Goal: Transaction & Acquisition: Book appointment/travel/reservation

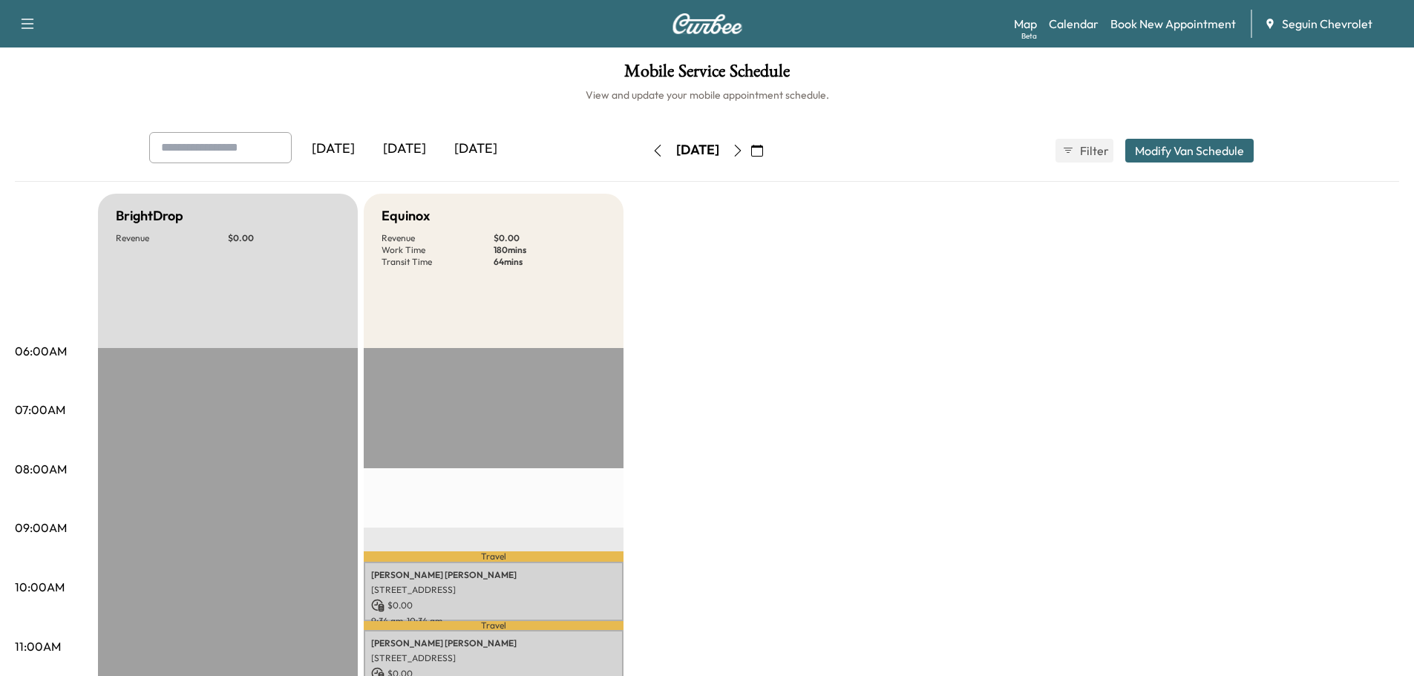
scroll to position [148, 0]
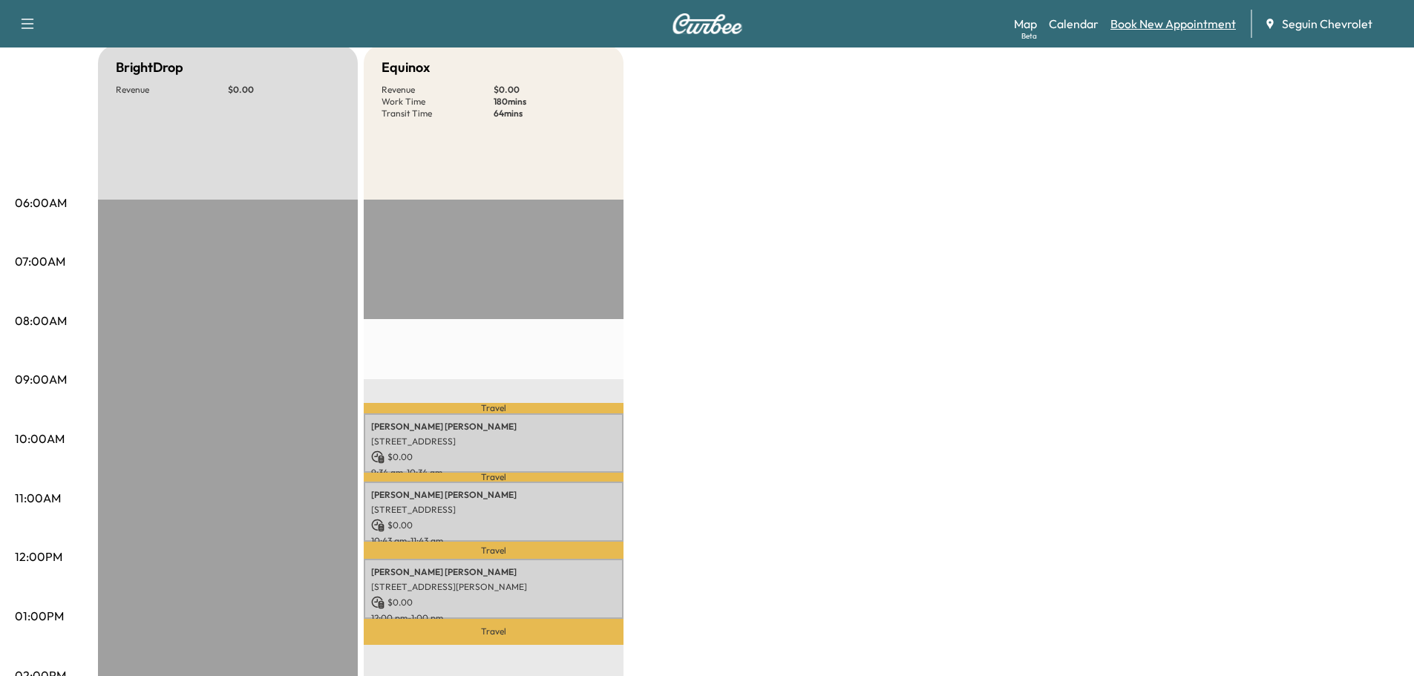
click at [1154, 22] on link "Book New Appointment" at bounding box center [1172, 24] width 125 height 18
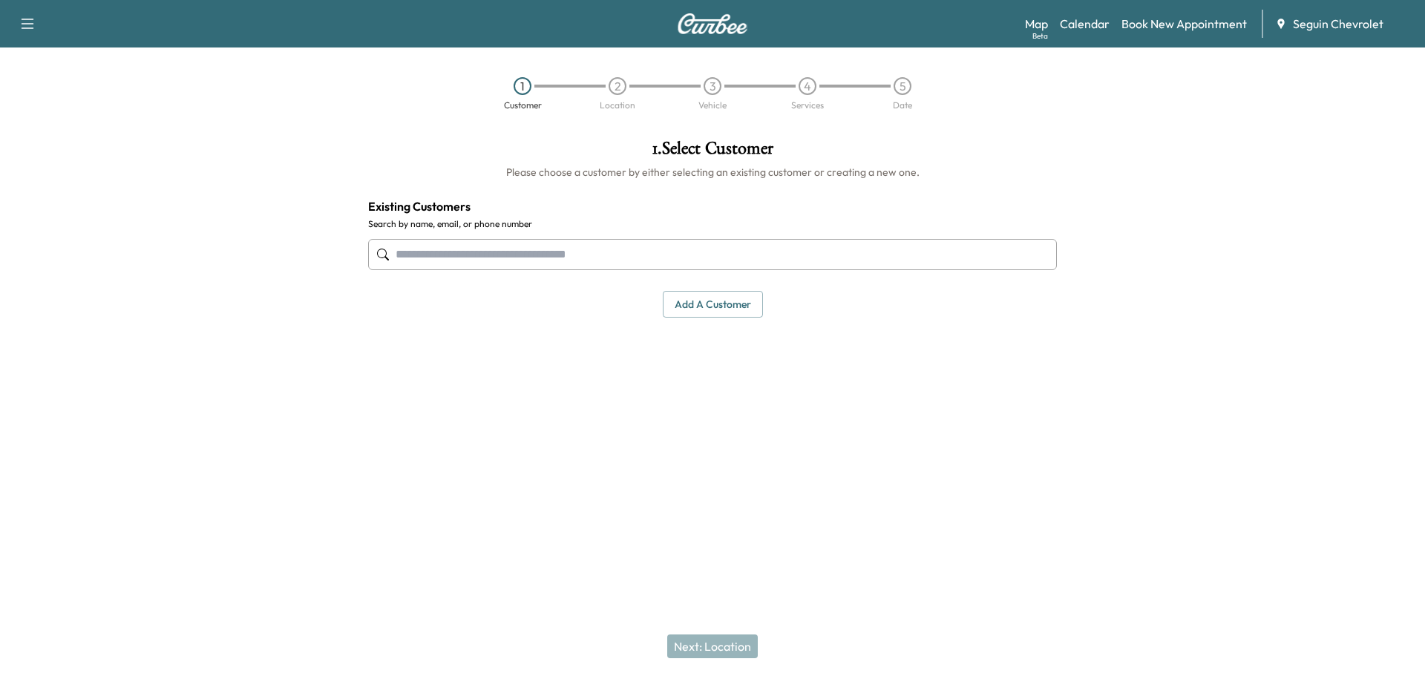
click at [490, 263] on input "text" at bounding box center [712, 254] width 689 height 31
type input "*"
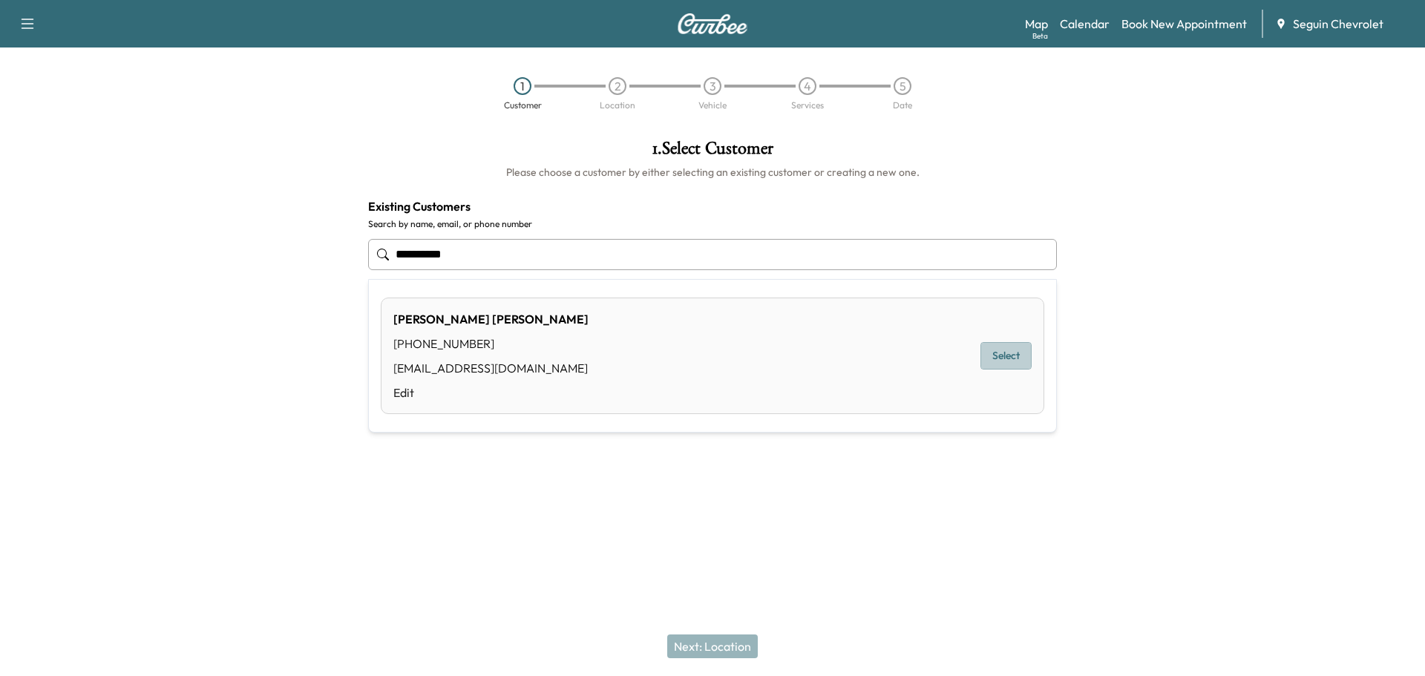
click at [1006, 355] on button "Select" at bounding box center [1005, 355] width 51 height 27
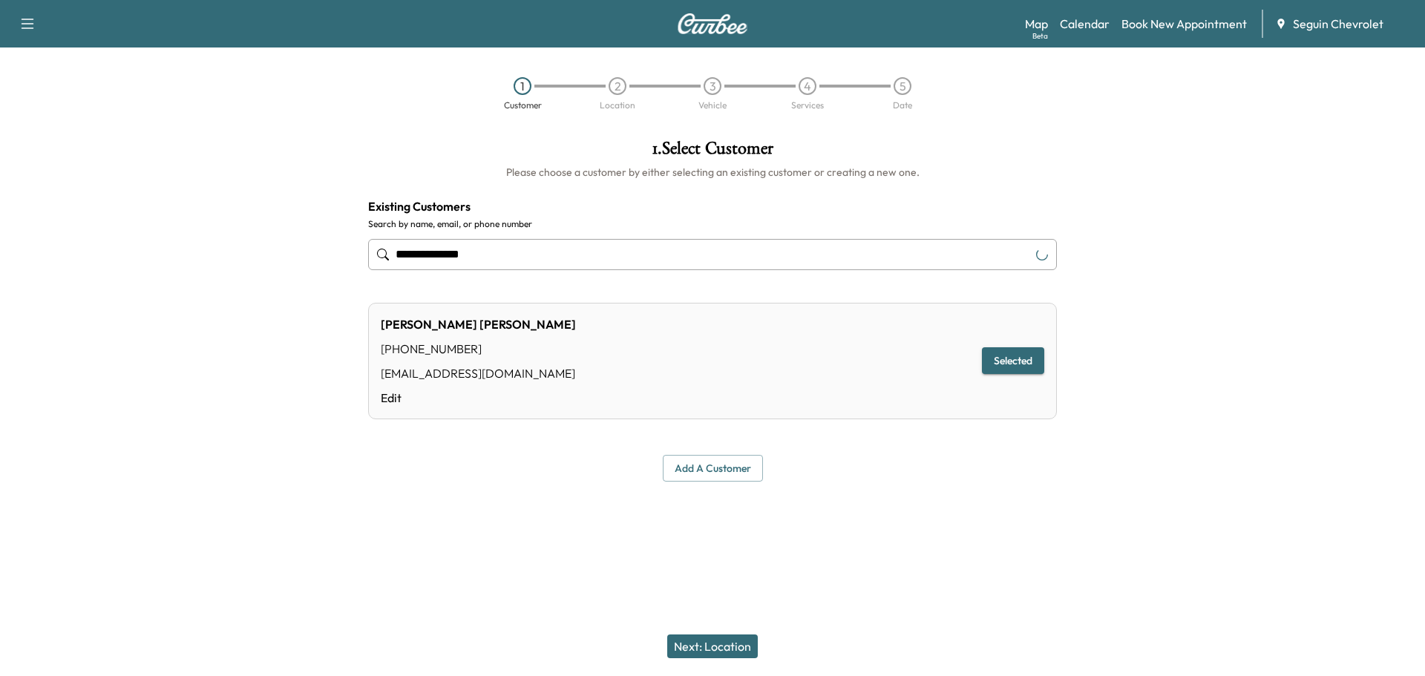
type input "**********"
click at [728, 644] on button "Next: Location" at bounding box center [712, 647] width 91 height 24
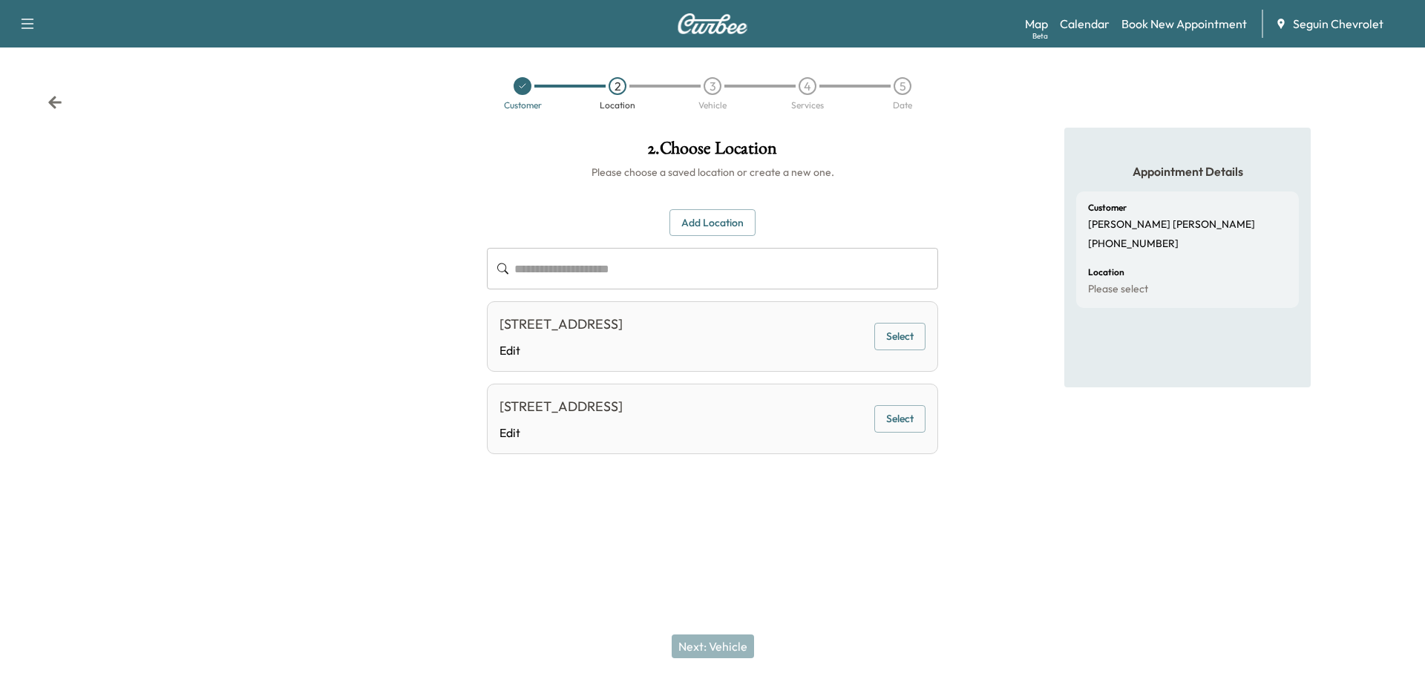
click at [899, 342] on button "Select" at bounding box center [899, 336] width 51 height 27
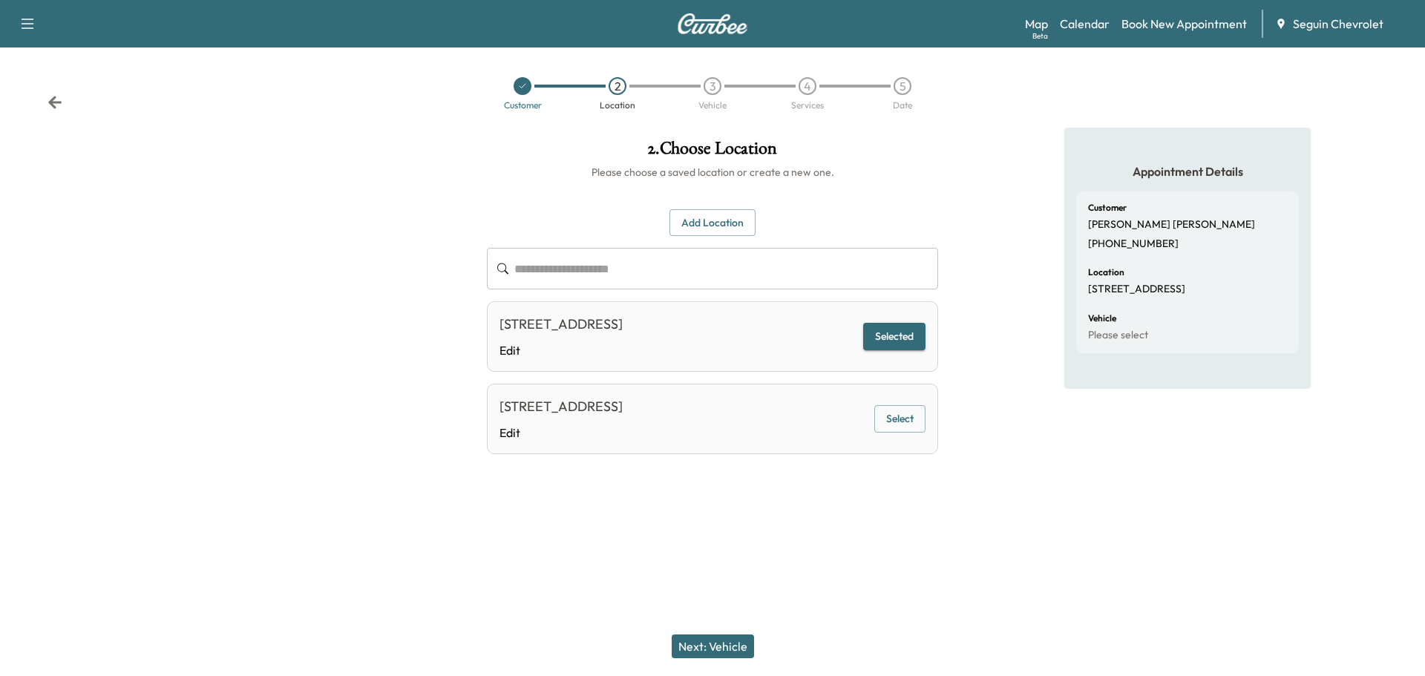
click at [727, 642] on button "Next: Vehicle" at bounding box center [713, 647] width 82 height 24
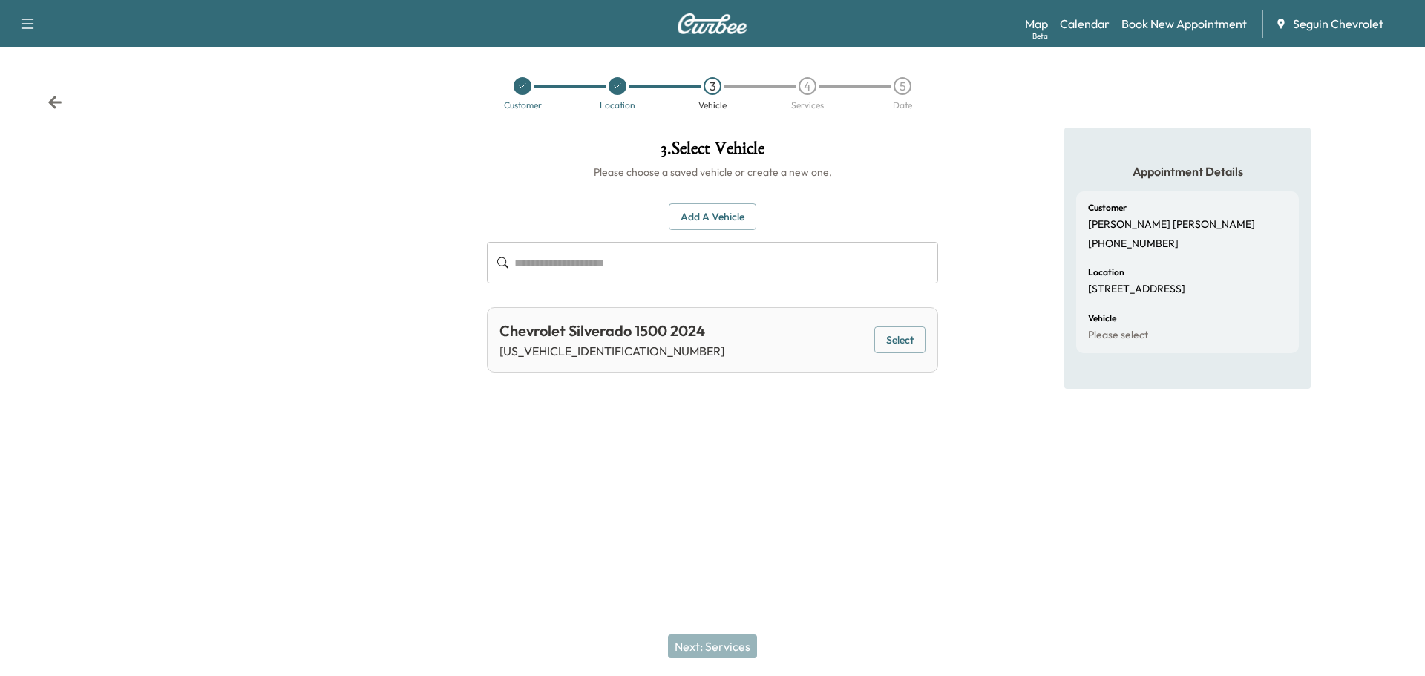
click at [906, 332] on button "Select" at bounding box center [899, 340] width 51 height 27
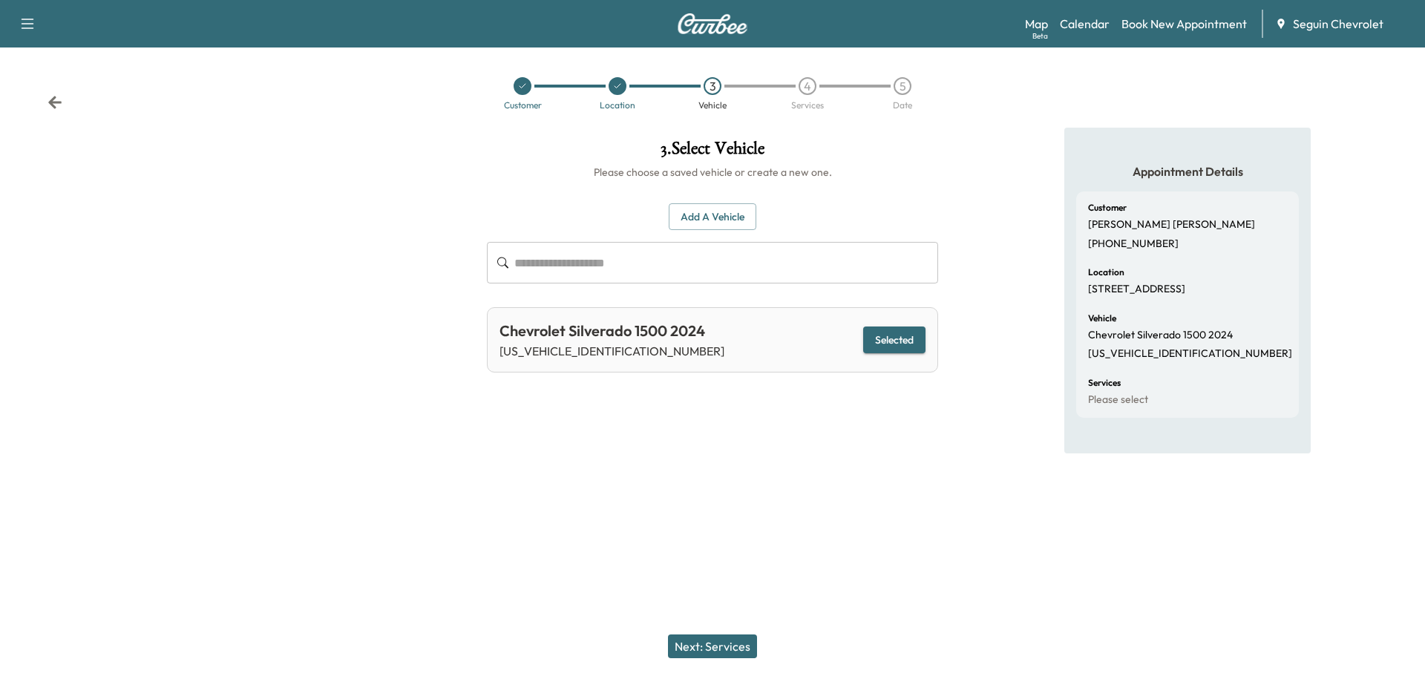
click at [722, 646] on button "Next: Services" at bounding box center [712, 647] width 89 height 24
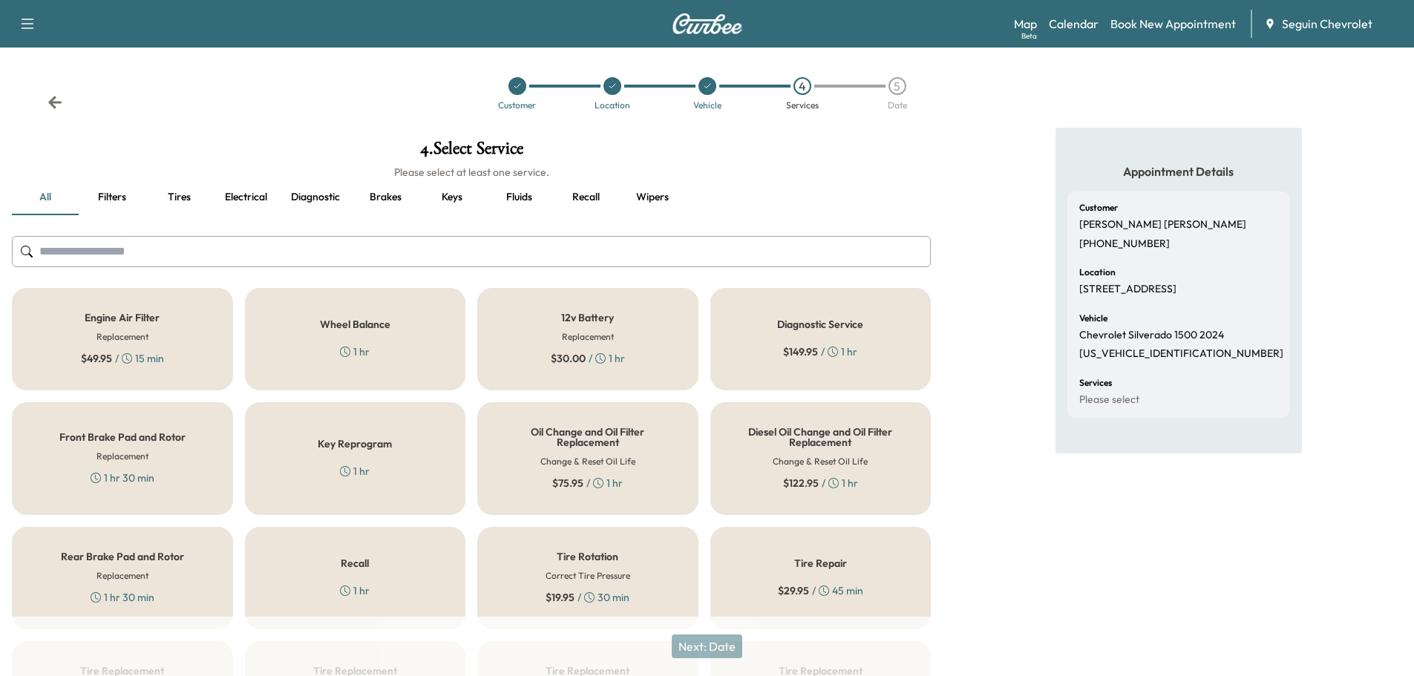
click at [397, 583] on div "Recall 1 hr" at bounding box center [355, 578] width 221 height 102
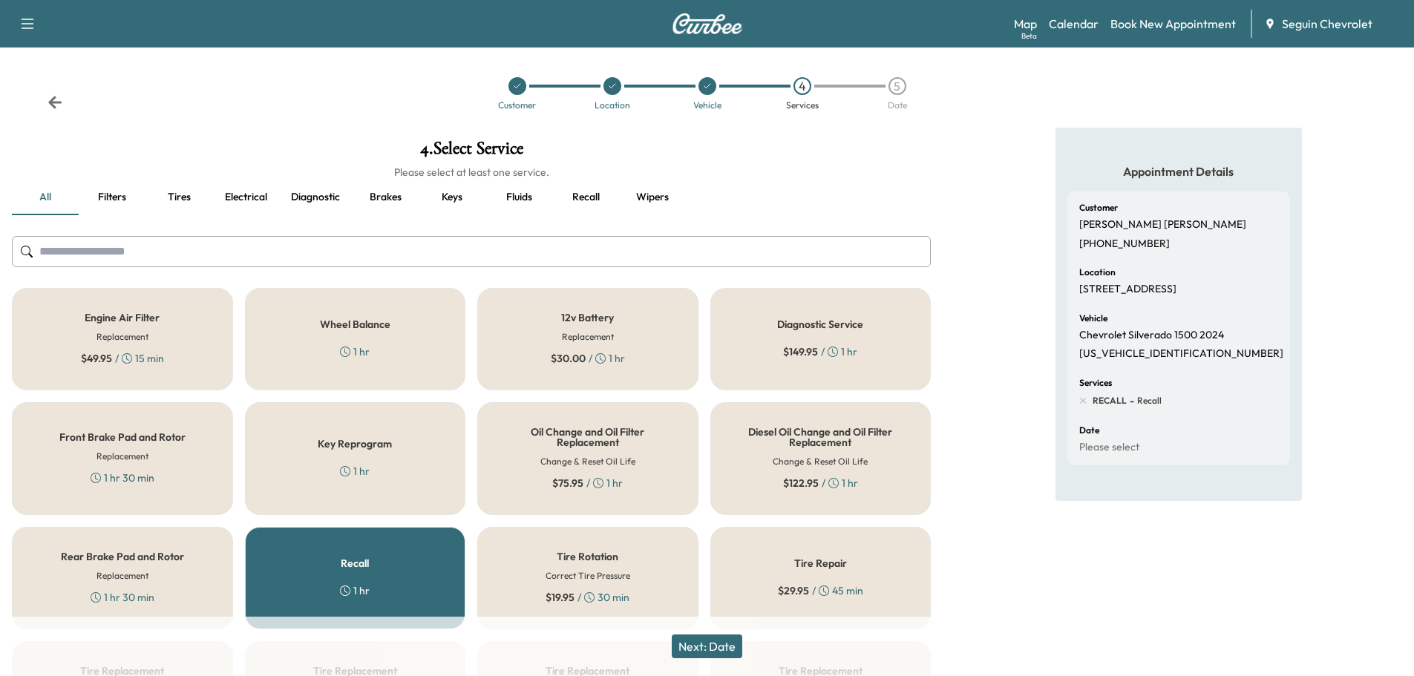
click at [715, 645] on button "Next: Date" at bounding box center [707, 647] width 71 height 24
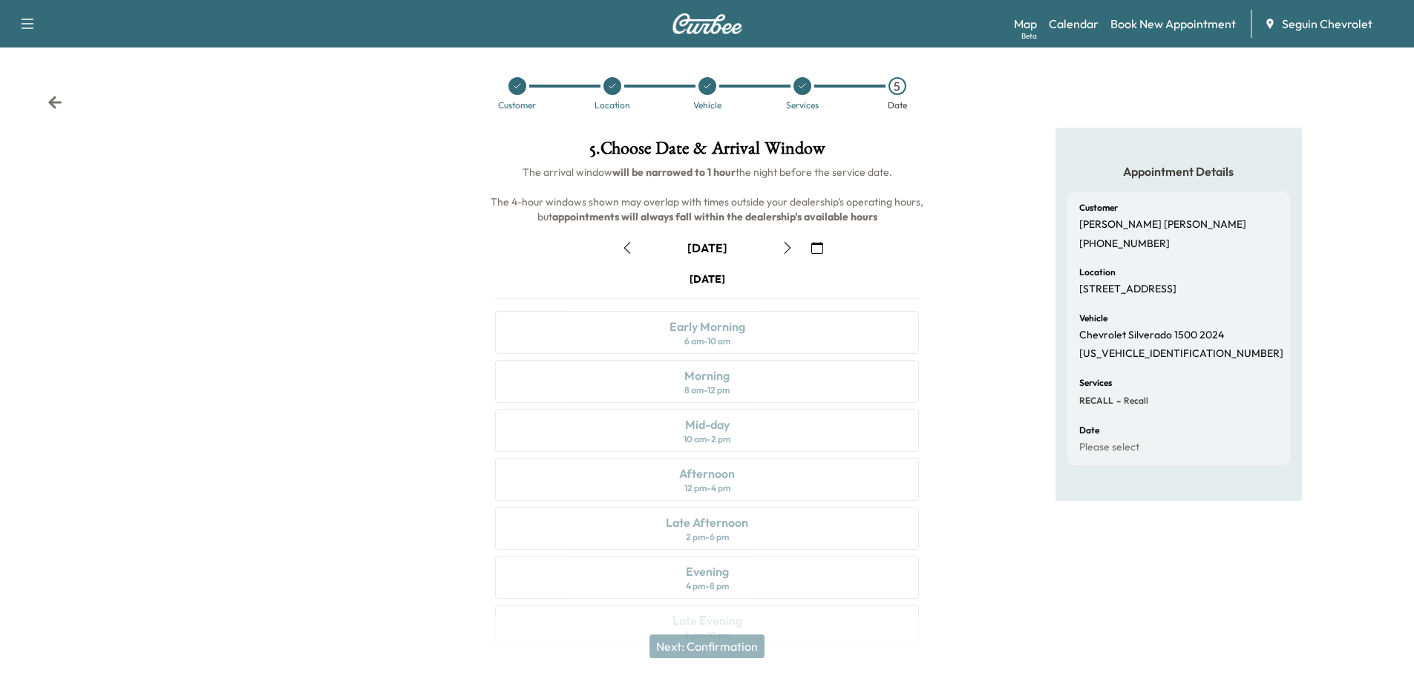
click at [817, 247] on icon "button" at bounding box center [817, 248] width 12 height 12
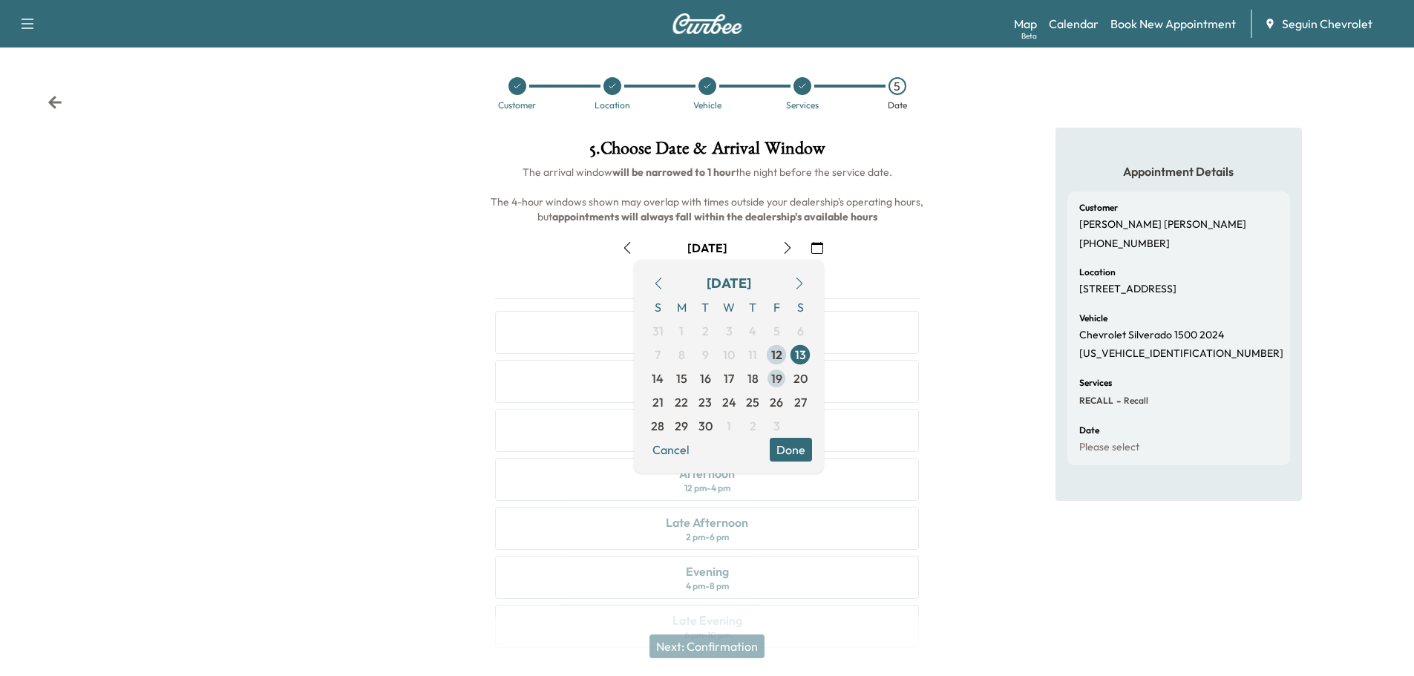
click at [778, 372] on span "19" at bounding box center [776, 379] width 11 height 18
click at [794, 446] on button "Done" at bounding box center [791, 450] width 42 height 24
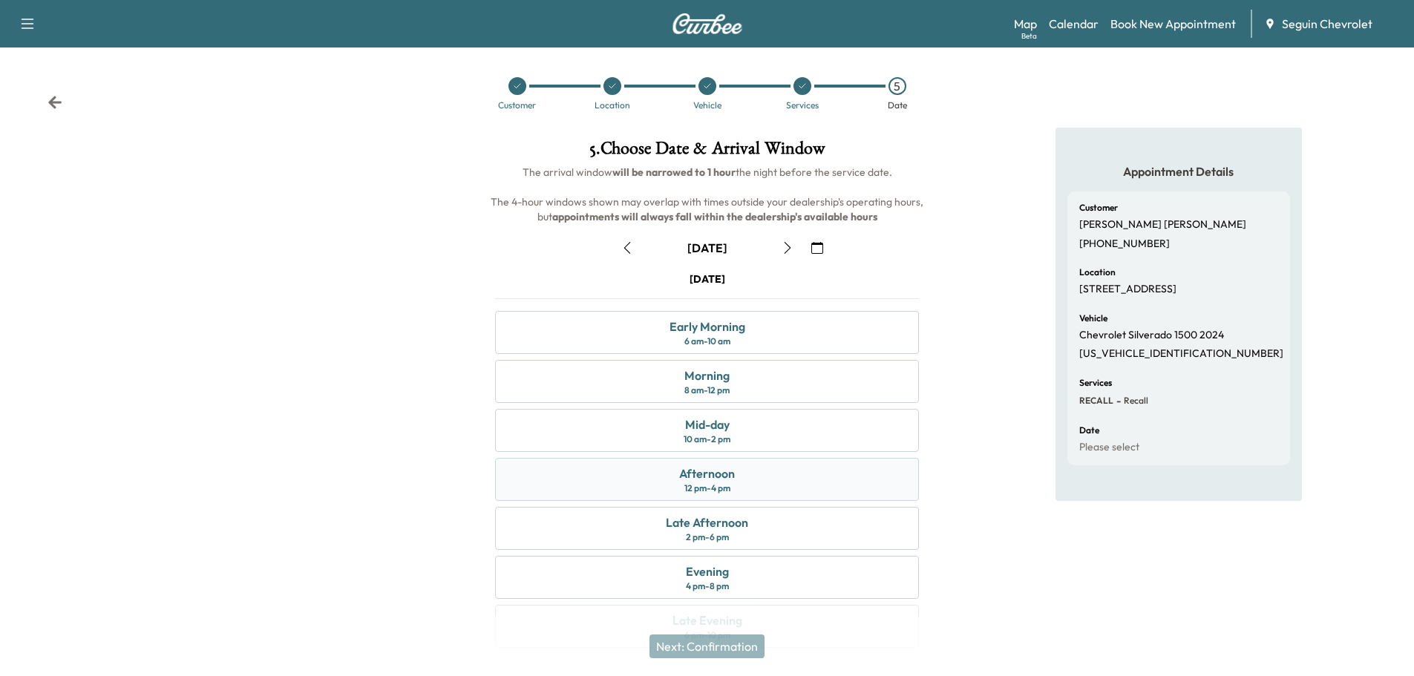
click at [723, 474] on div "Afternoon" at bounding box center [707, 474] width 56 height 18
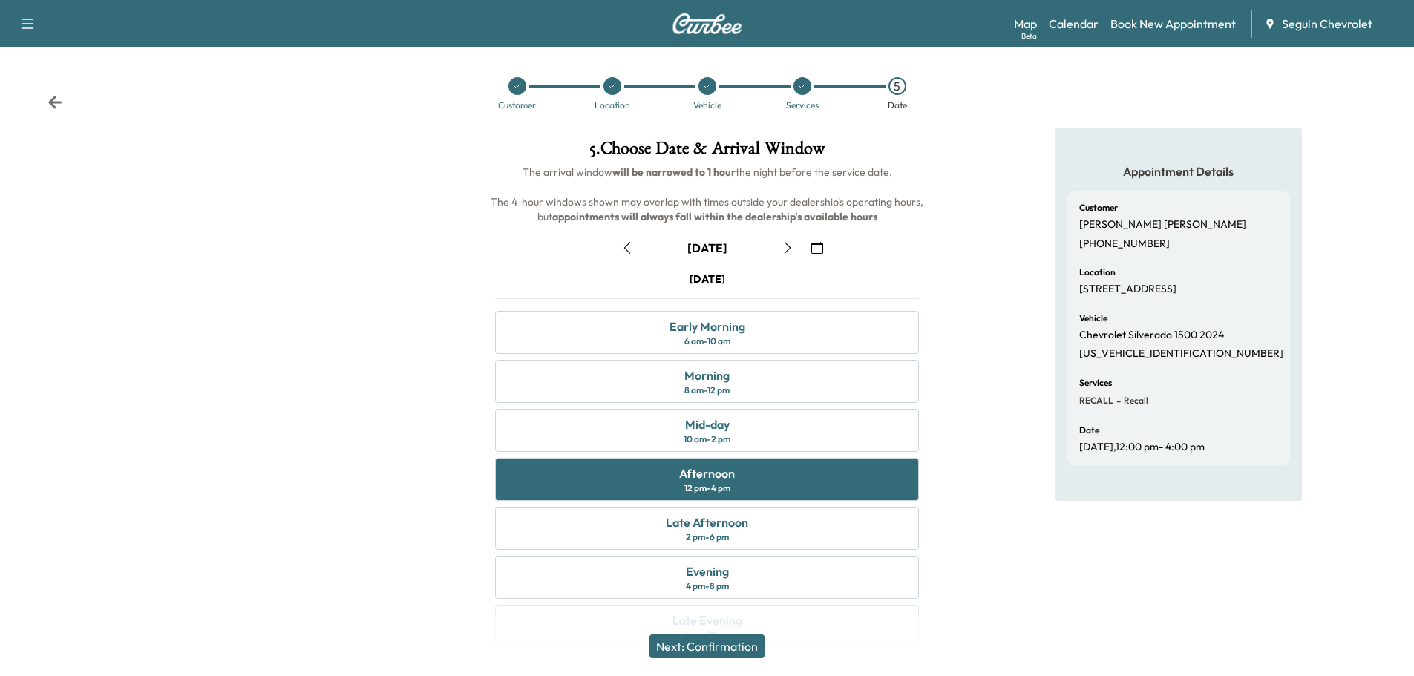
click at [732, 645] on button "Next: Confirmation" at bounding box center [706, 647] width 115 height 24
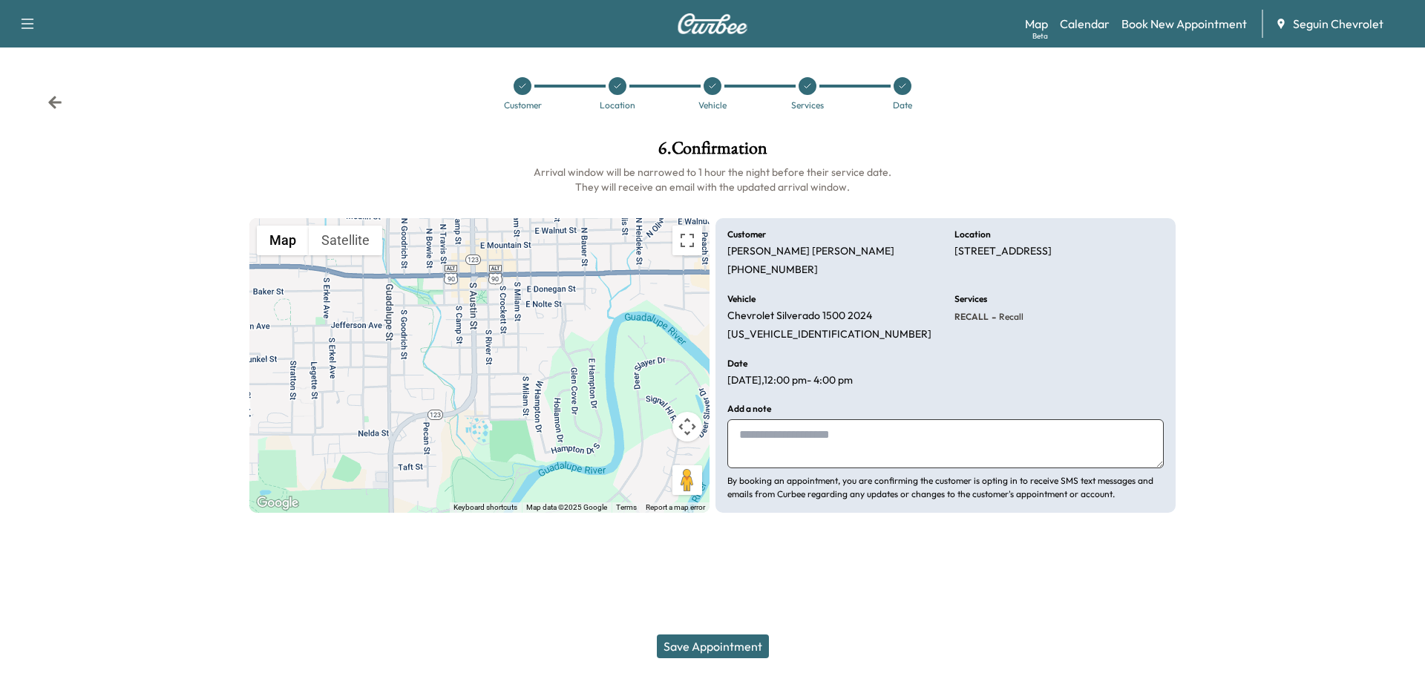
click at [787, 445] on textarea at bounding box center [945, 443] width 436 height 49
type textarea "*"
click at [780, 448] on textarea at bounding box center [945, 443] width 436 height 49
click at [770, 445] on textarea at bounding box center [945, 443] width 436 height 49
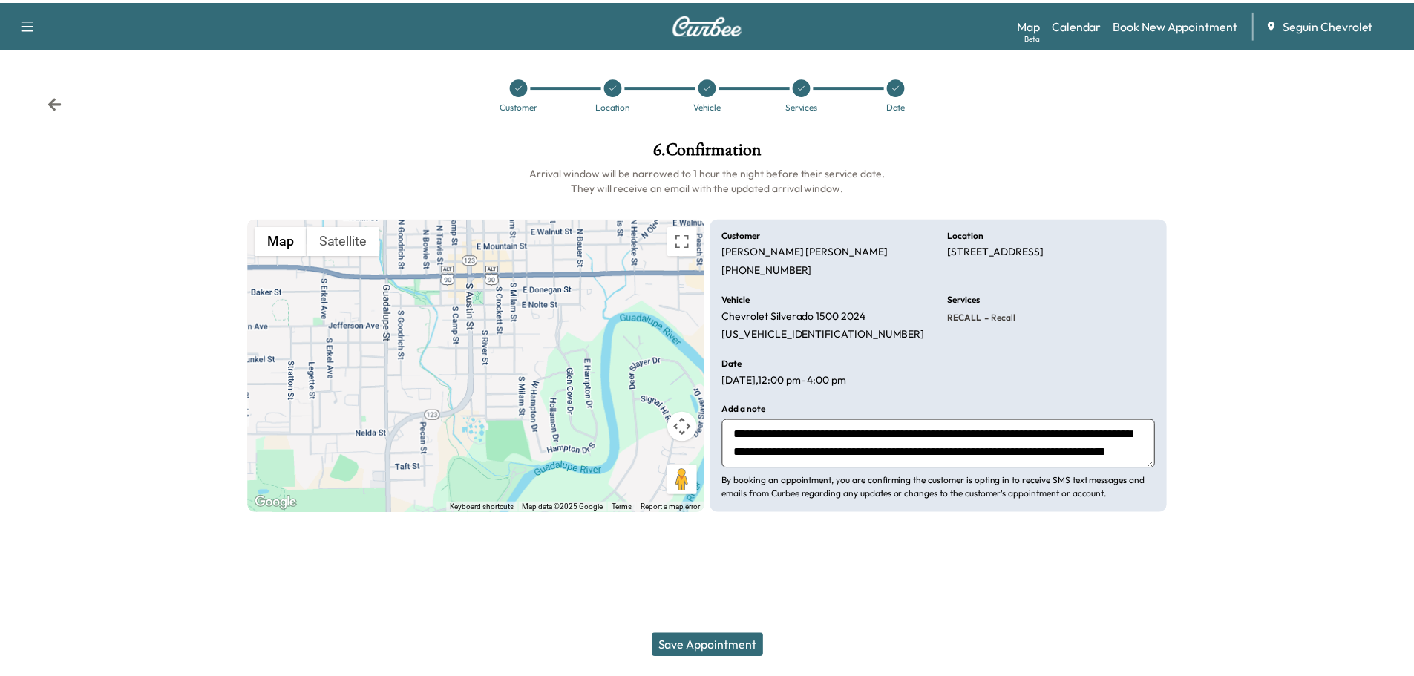
scroll to position [29, 0]
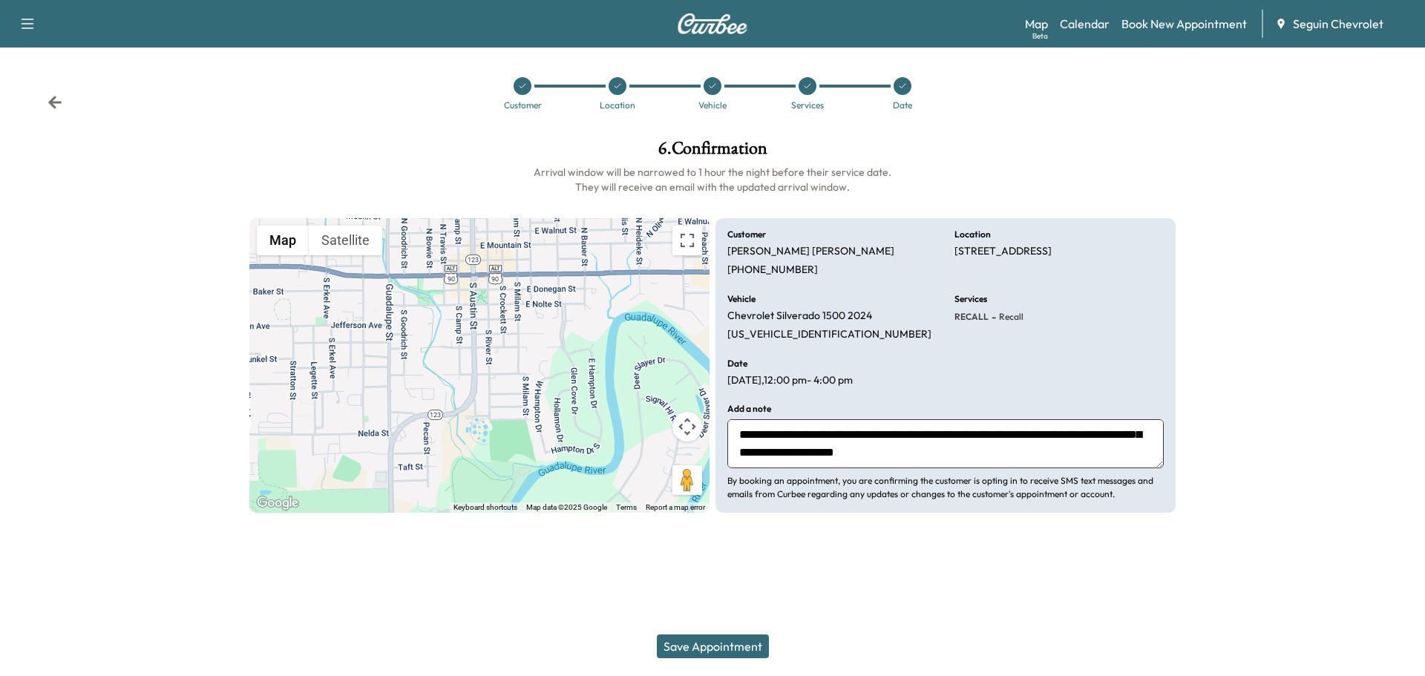
type textarea "**********"
click at [718, 643] on button "Save Appointment" at bounding box center [713, 647] width 112 height 24
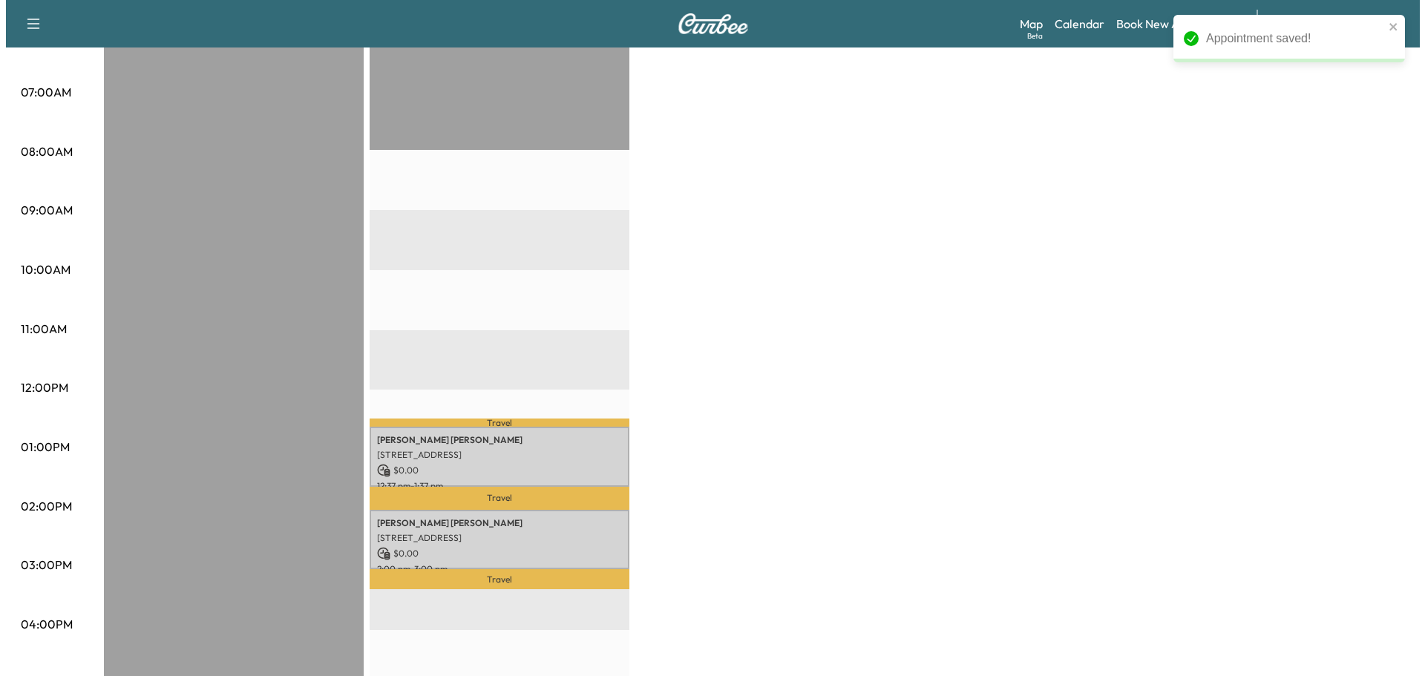
scroll to position [371, 0]
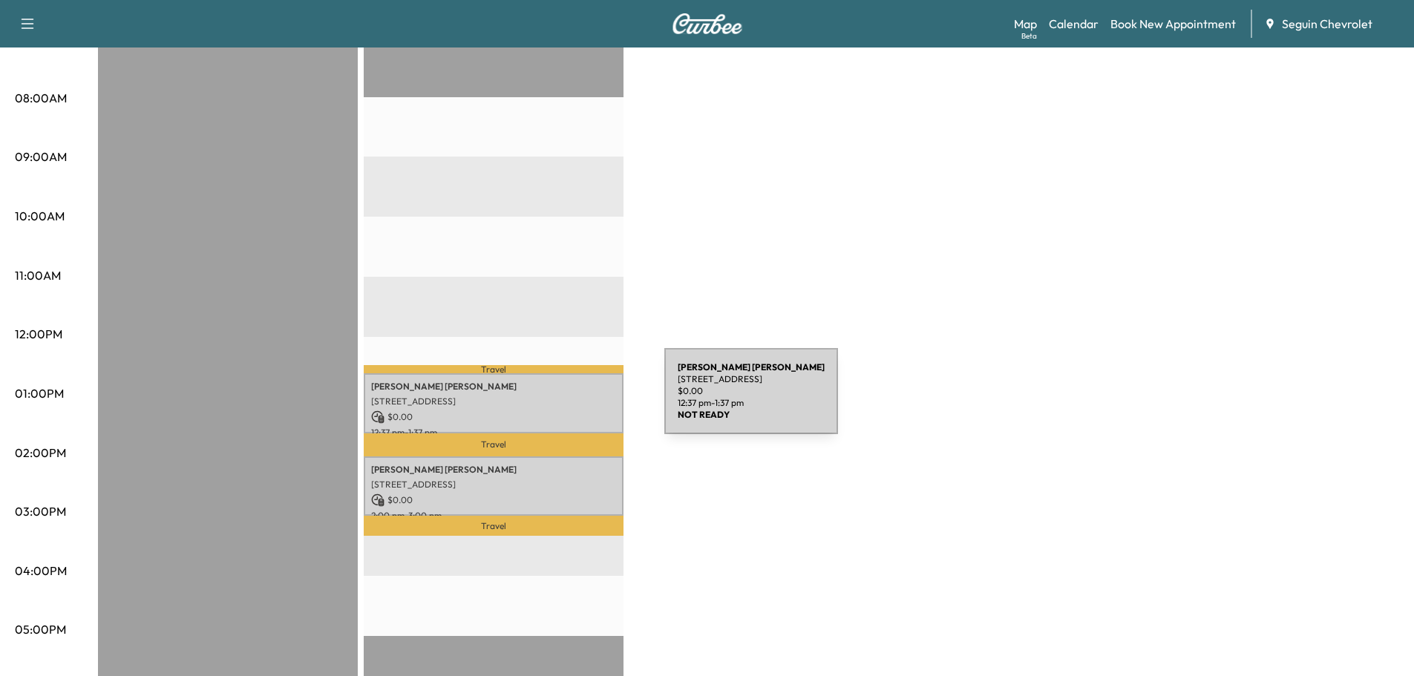
click at [553, 400] on p "[STREET_ADDRESS]" at bounding box center [493, 402] width 245 height 12
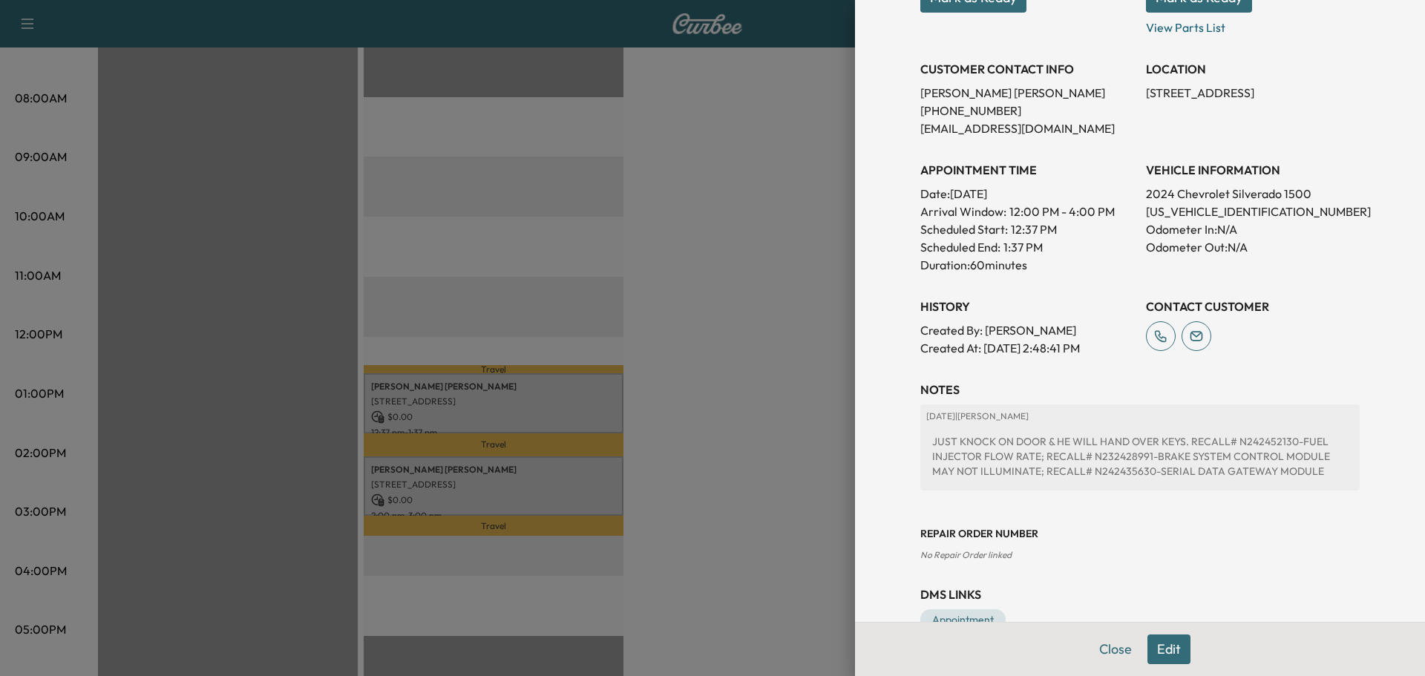
scroll to position [301, 0]
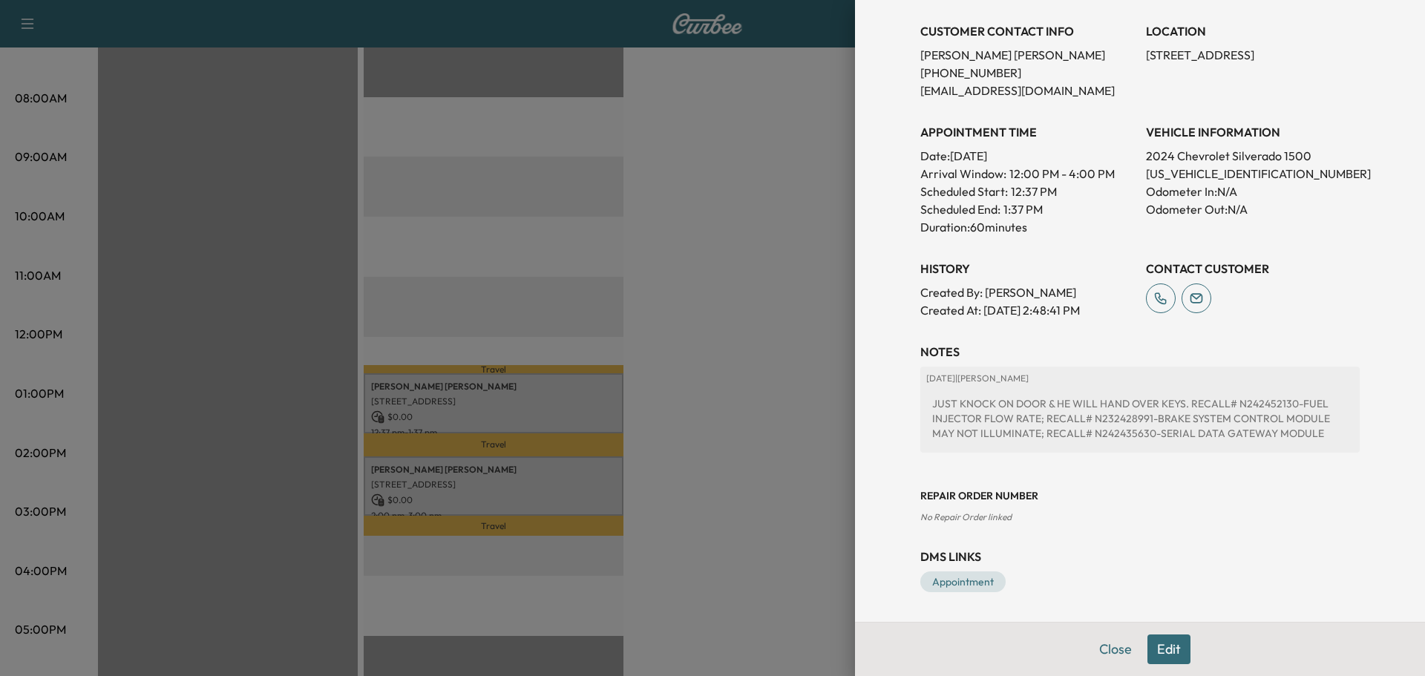
drag, startPoint x: 844, startPoint y: 333, endPoint x: 830, endPoint y: 332, distance: 14.1
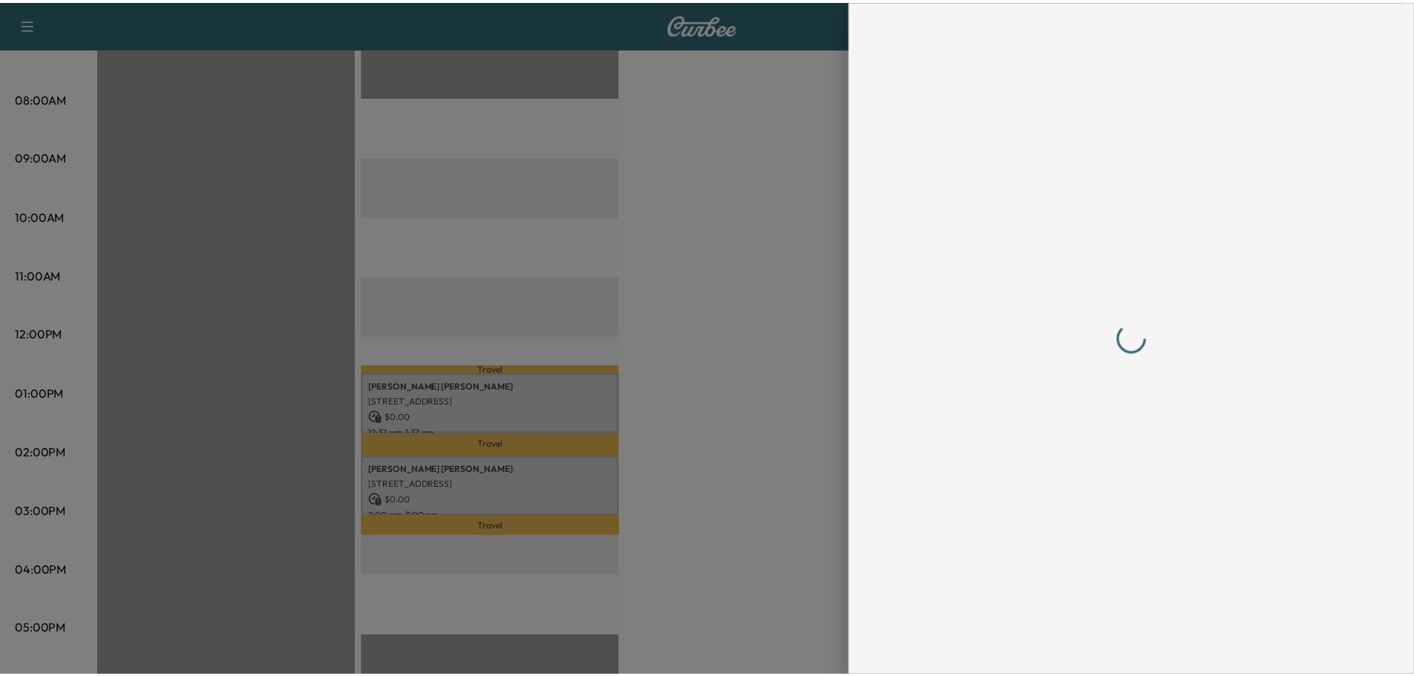
scroll to position [0, 0]
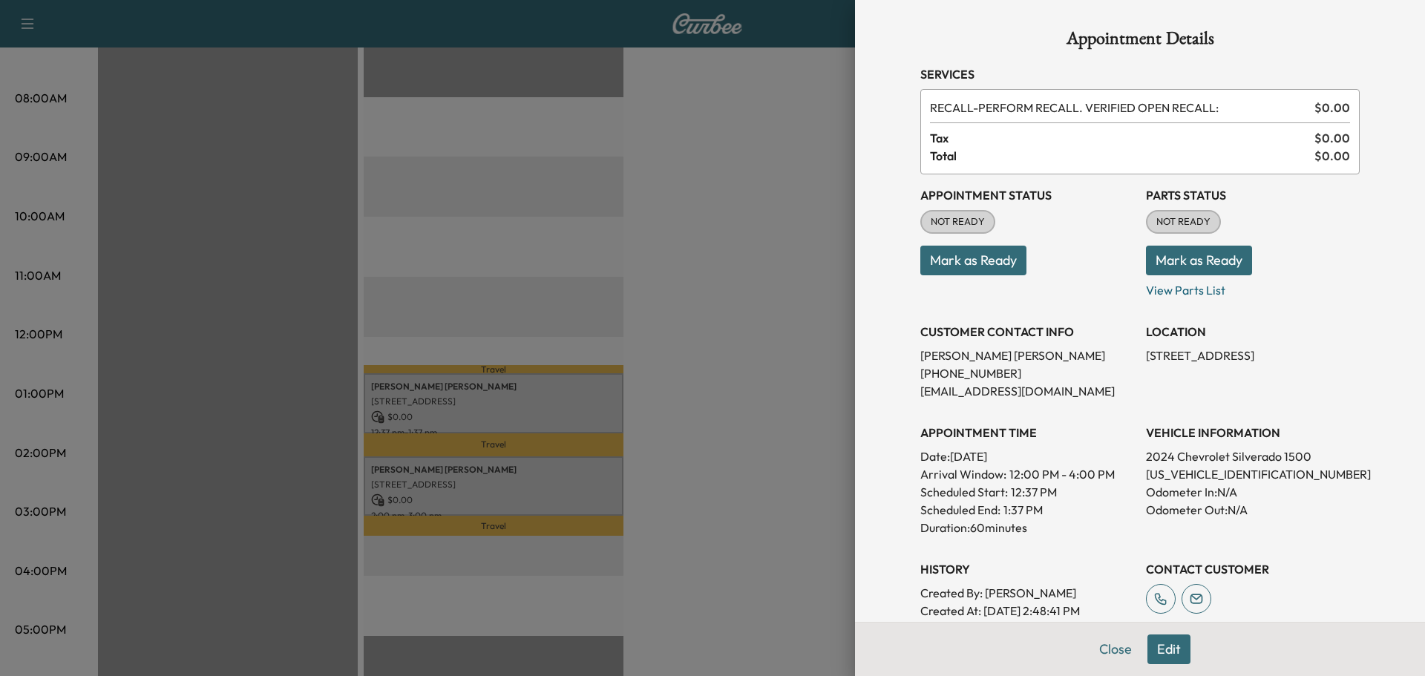
drag, startPoint x: 726, startPoint y: 324, endPoint x: 741, endPoint y: 325, distance: 14.9
click at [726, 324] on div at bounding box center [712, 338] width 1425 height 676
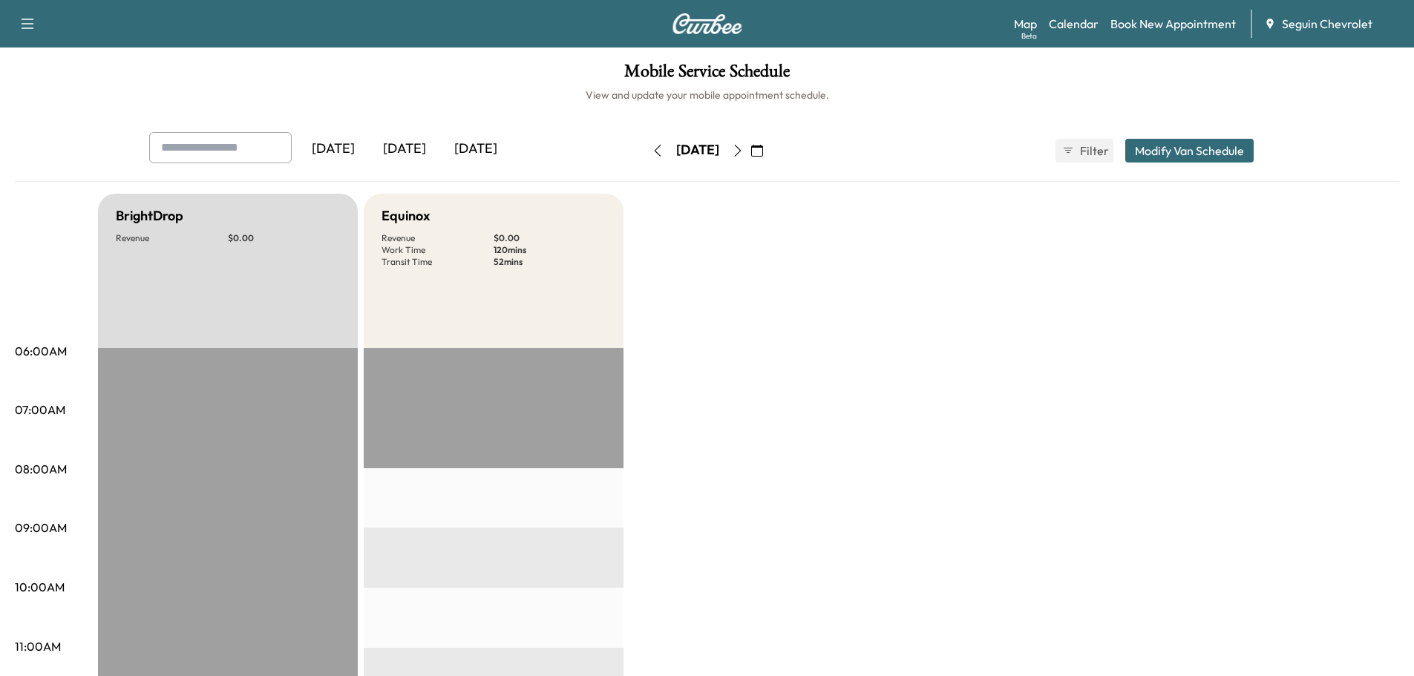
click at [411, 148] on div "[DATE]" at bounding box center [404, 149] width 71 height 34
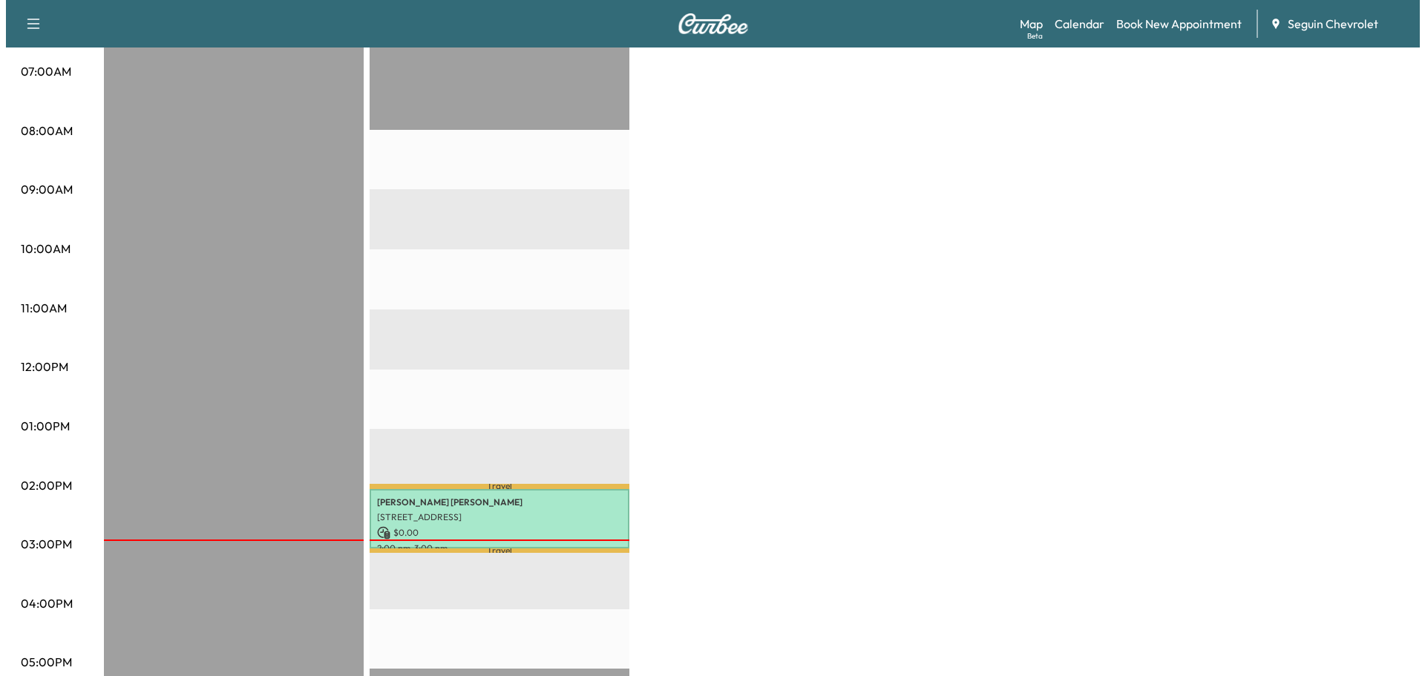
scroll to position [371, 0]
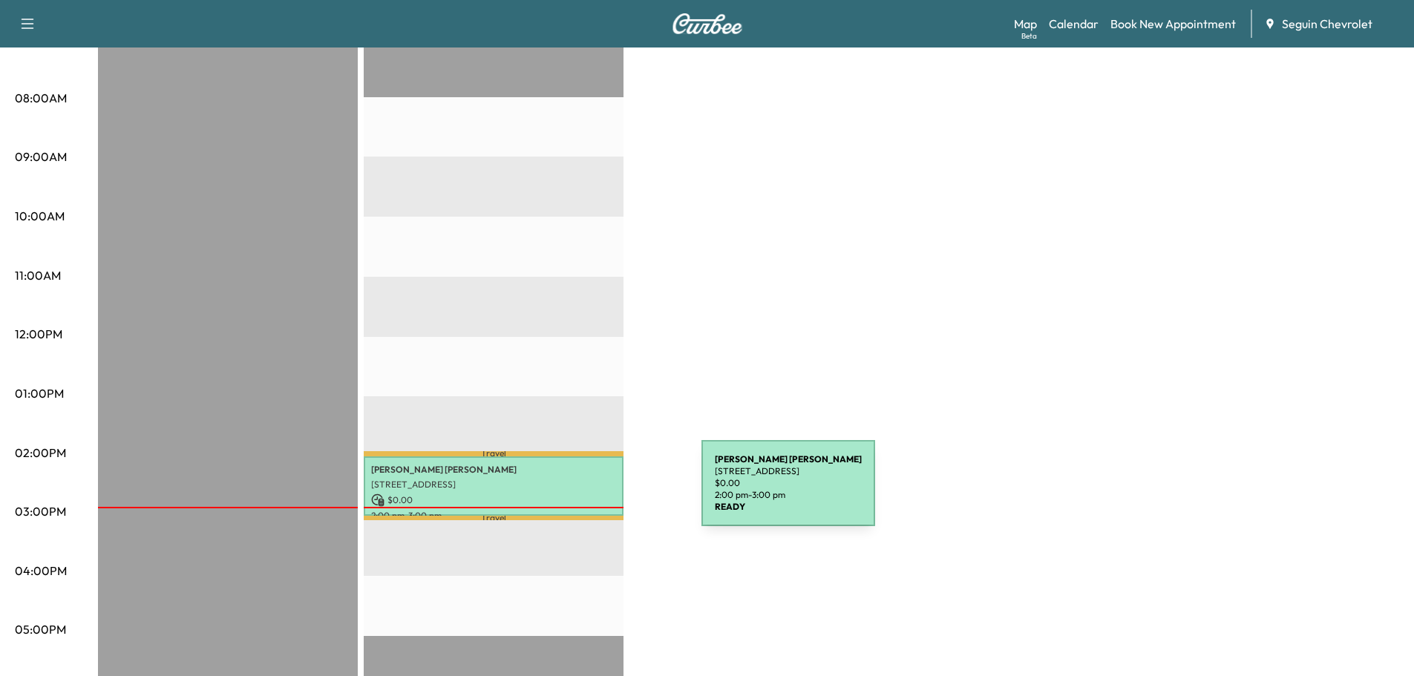
click at [590, 494] on p "$ 0.00" at bounding box center [493, 500] width 245 height 13
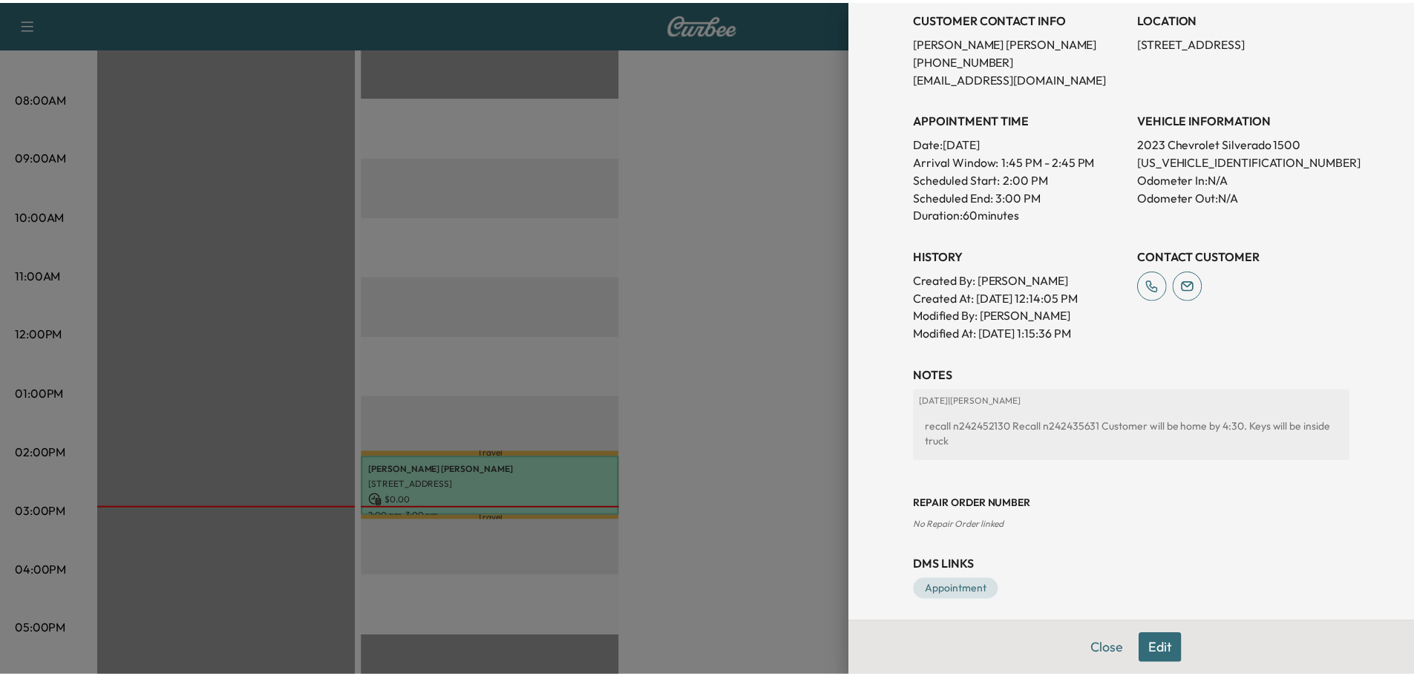
scroll to position [321, 0]
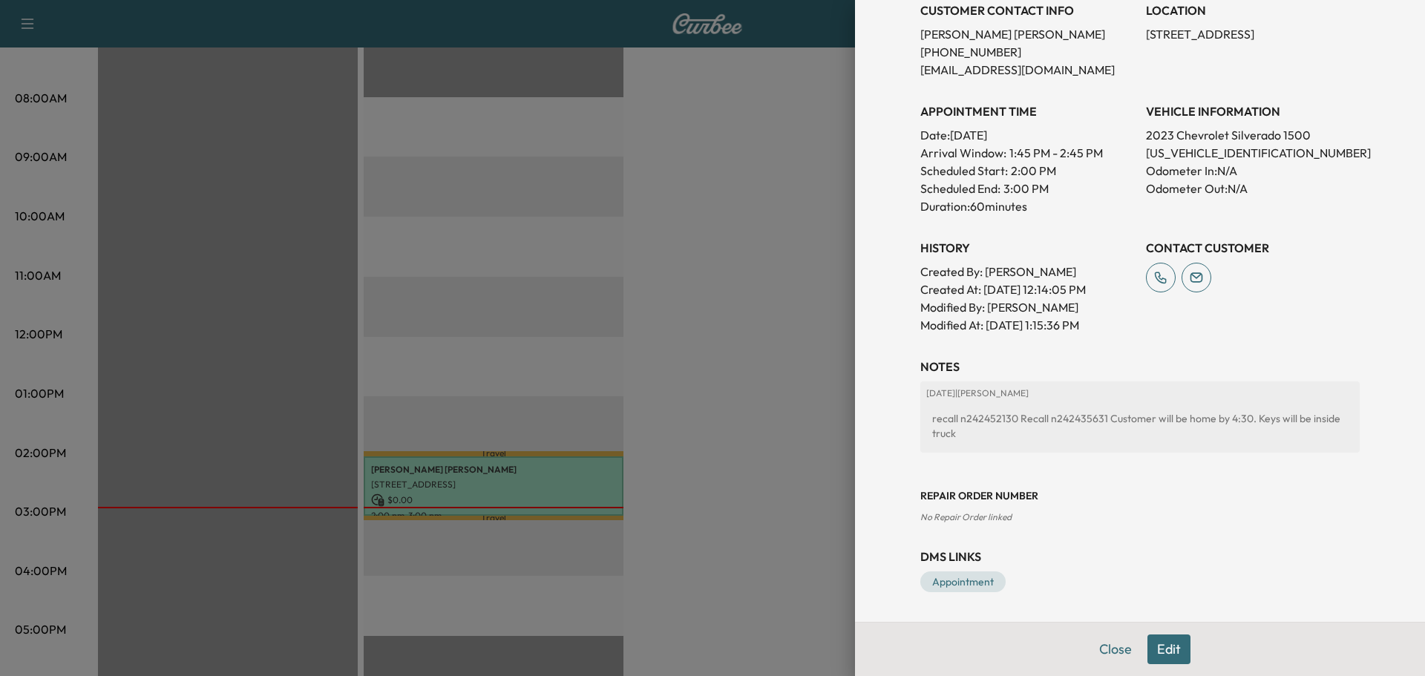
click at [734, 300] on div at bounding box center [712, 338] width 1425 height 676
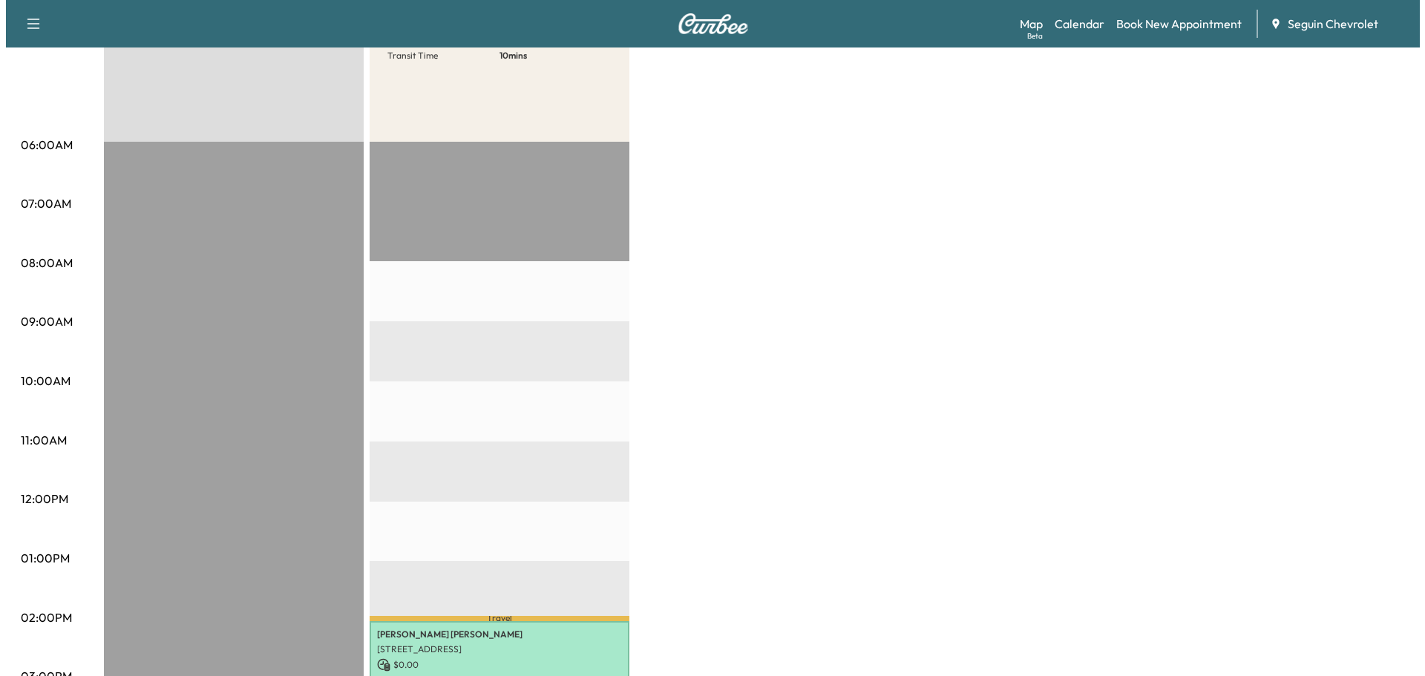
scroll to position [0, 0]
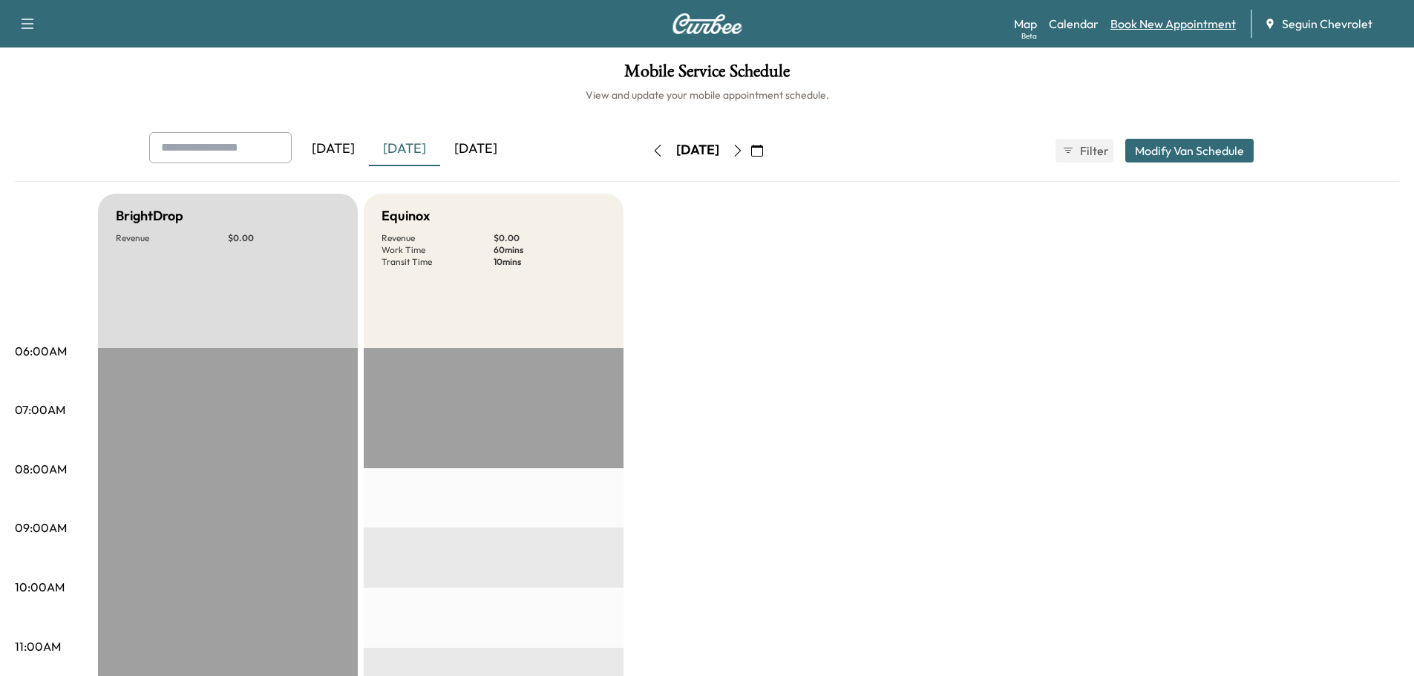
click at [1172, 19] on link "Book New Appointment" at bounding box center [1172, 24] width 125 height 18
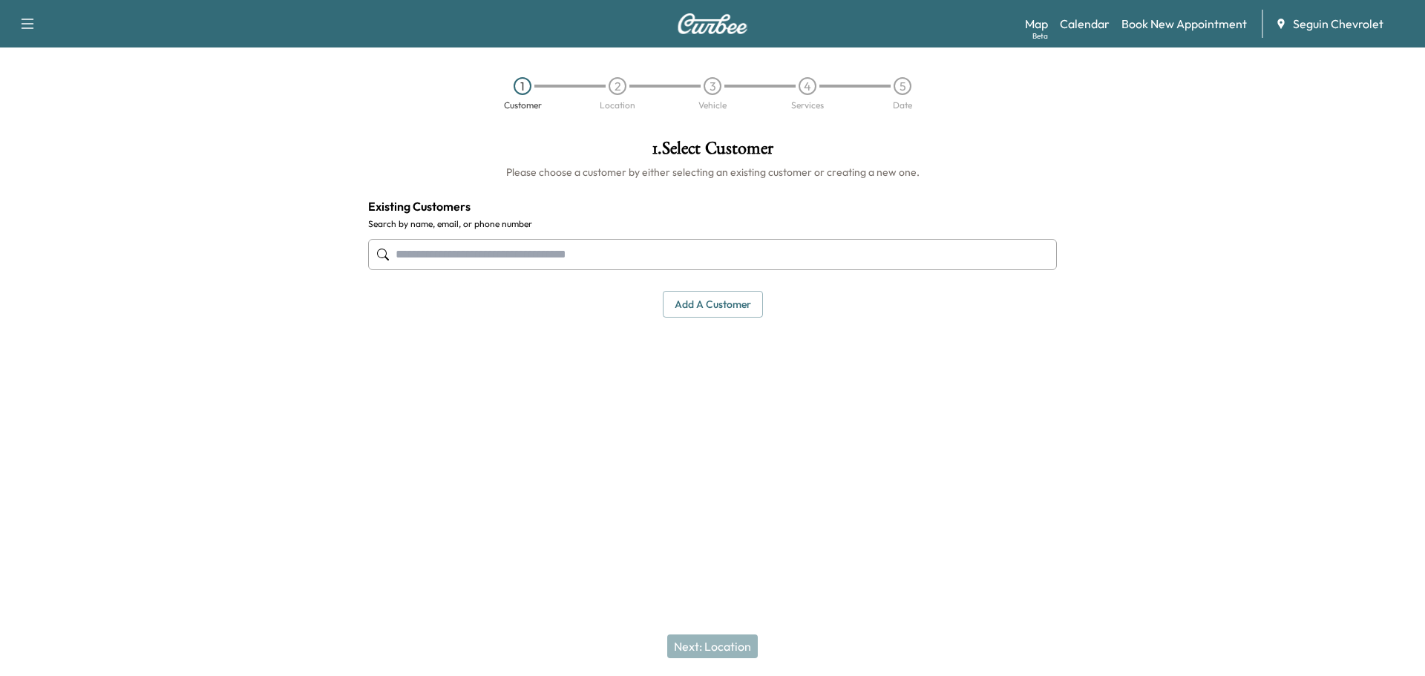
click at [514, 264] on input "text" at bounding box center [712, 254] width 689 height 31
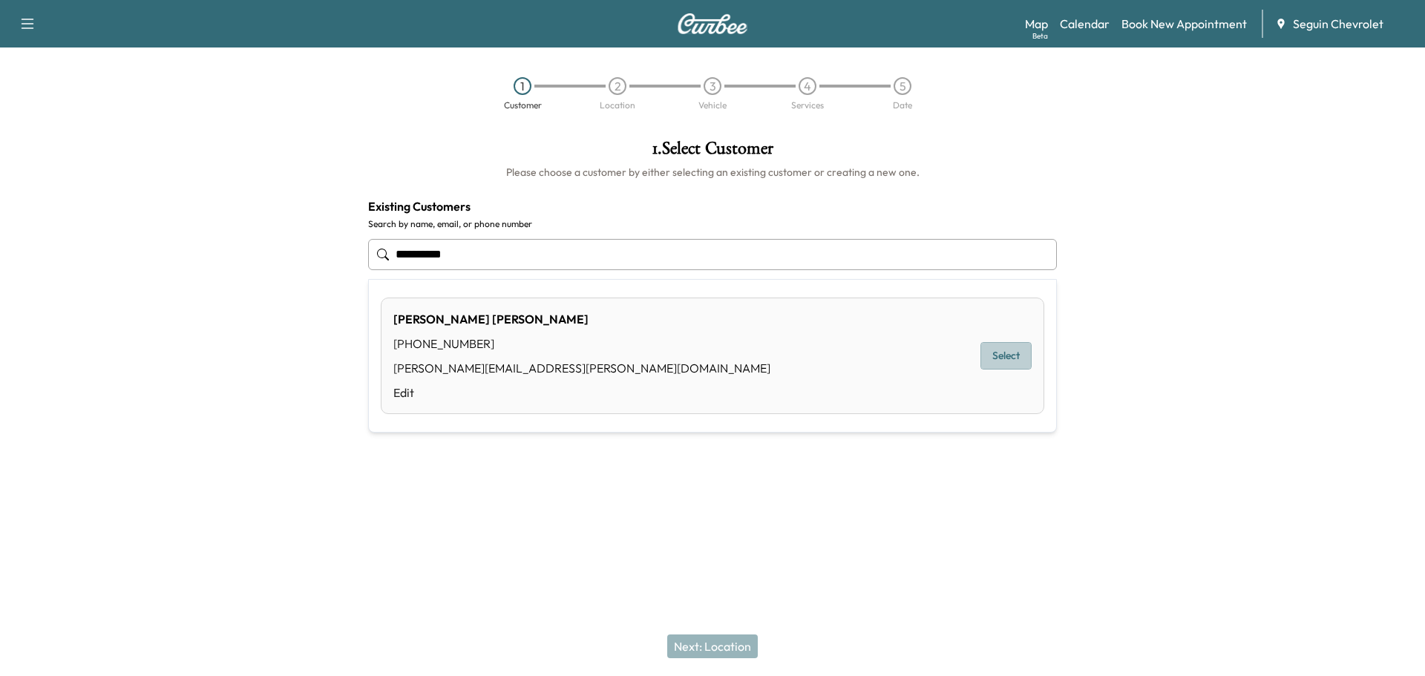
click at [1007, 352] on button "Select" at bounding box center [1005, 355] width 51 height 27
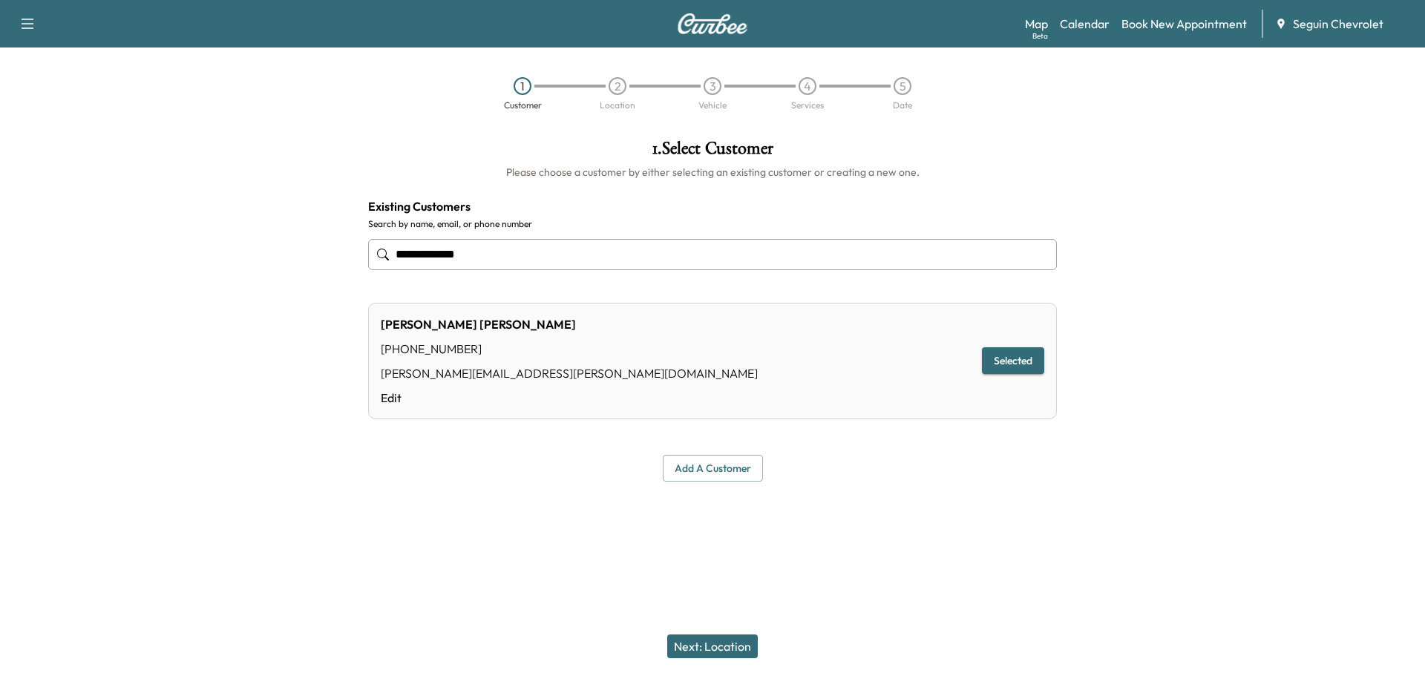
type input "**********"
click at [731, 647] on button "Next: Location" at bounding box center [712, 647] width 91 height 24
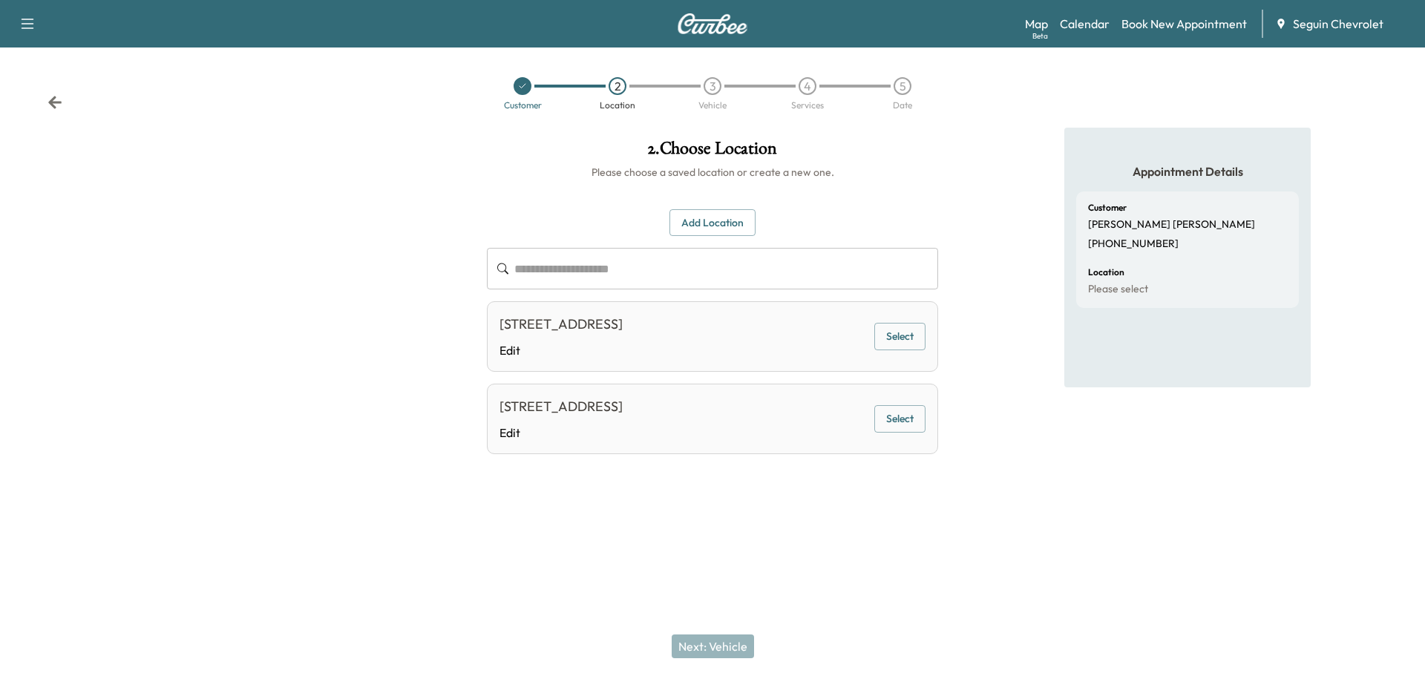
click at [894, 332] on button "Select" at bounding box center [899, 336] width 51 height 27
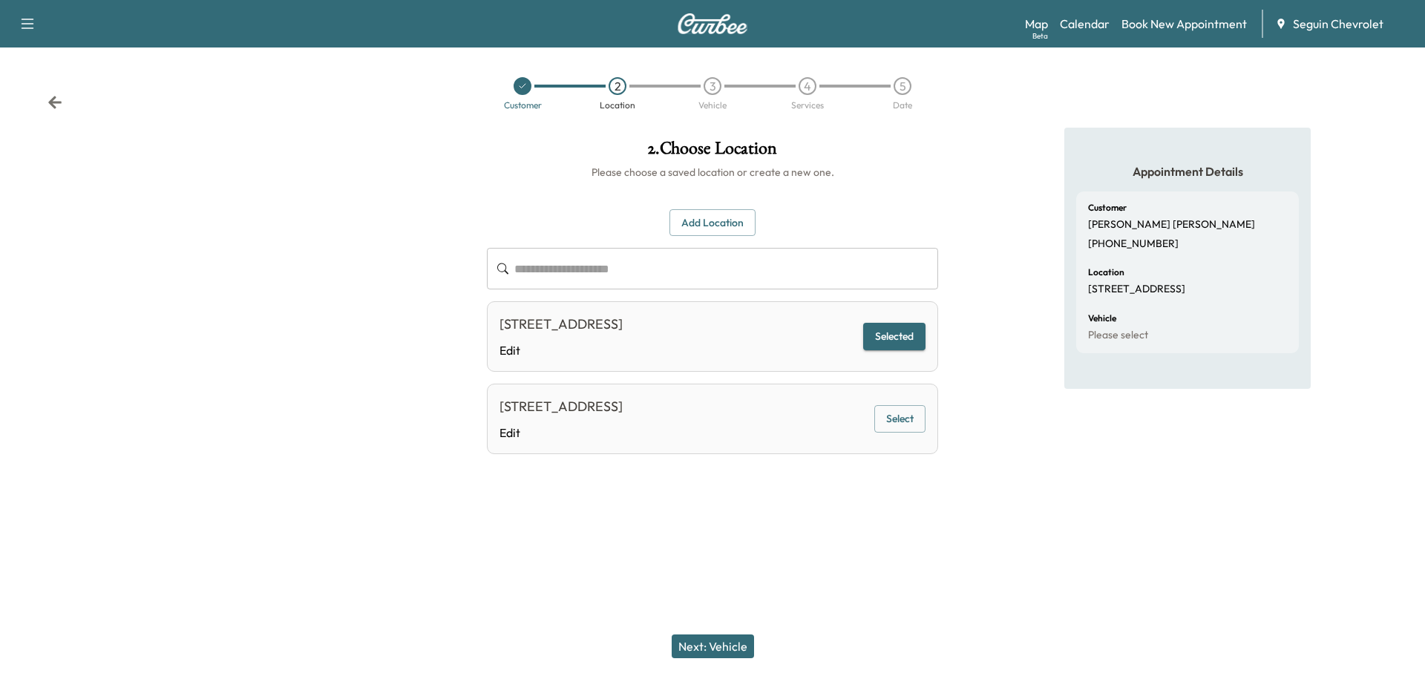
click at [730, 646] on button "Next: Vehicle" at bounding box center [713, 647] width 82 height 24
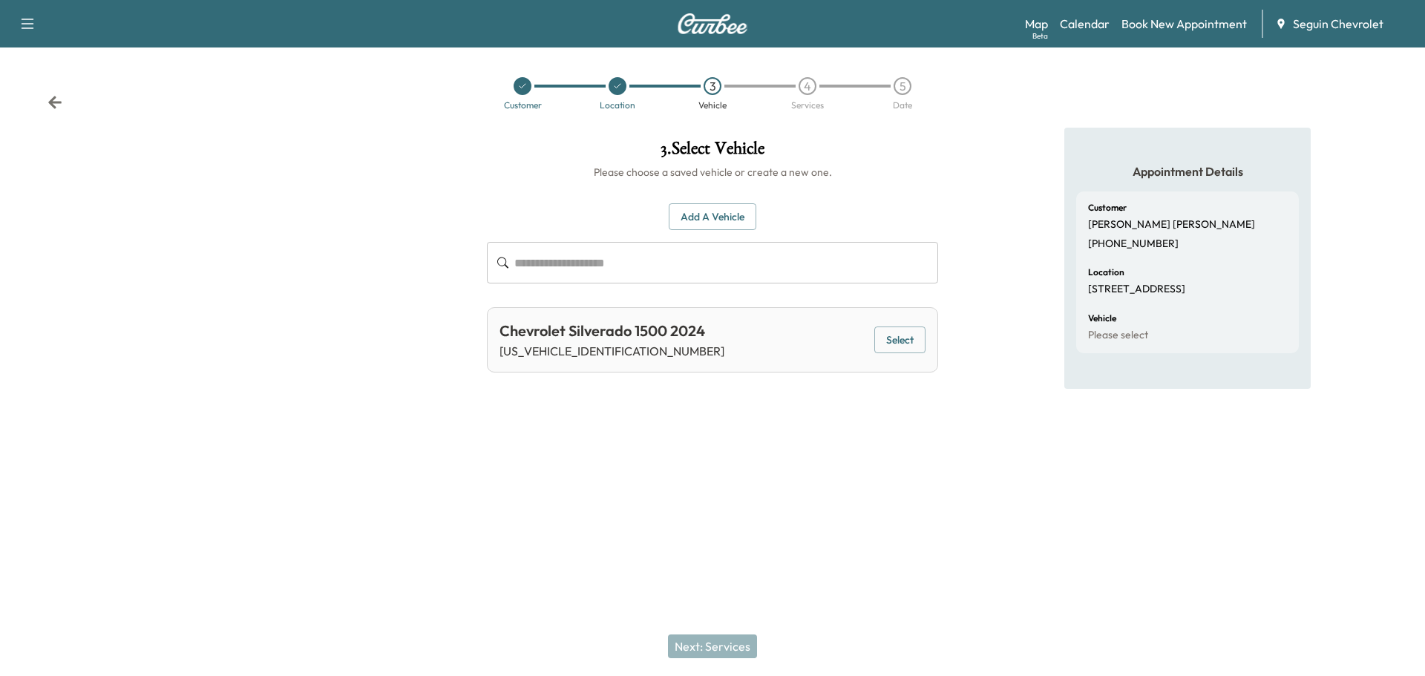
click at [899, 333] on button "Select" at bounding box center [899, 340] width 51 height 27
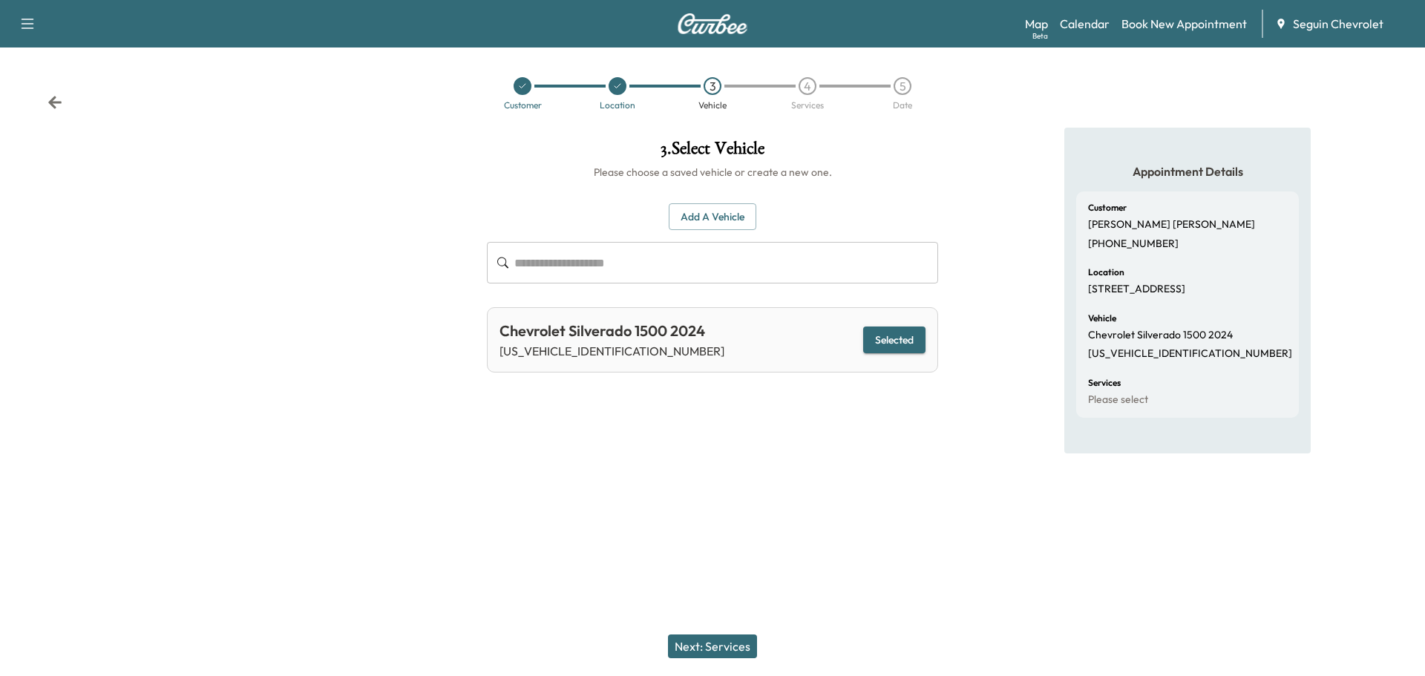
click at [735, 634] on div "Next: Services" at bounding box center [712, 646] width 1425 height 59
click at [720, 648] on button "Next: Services" at bounding box center [712, 647] width 89 height 24
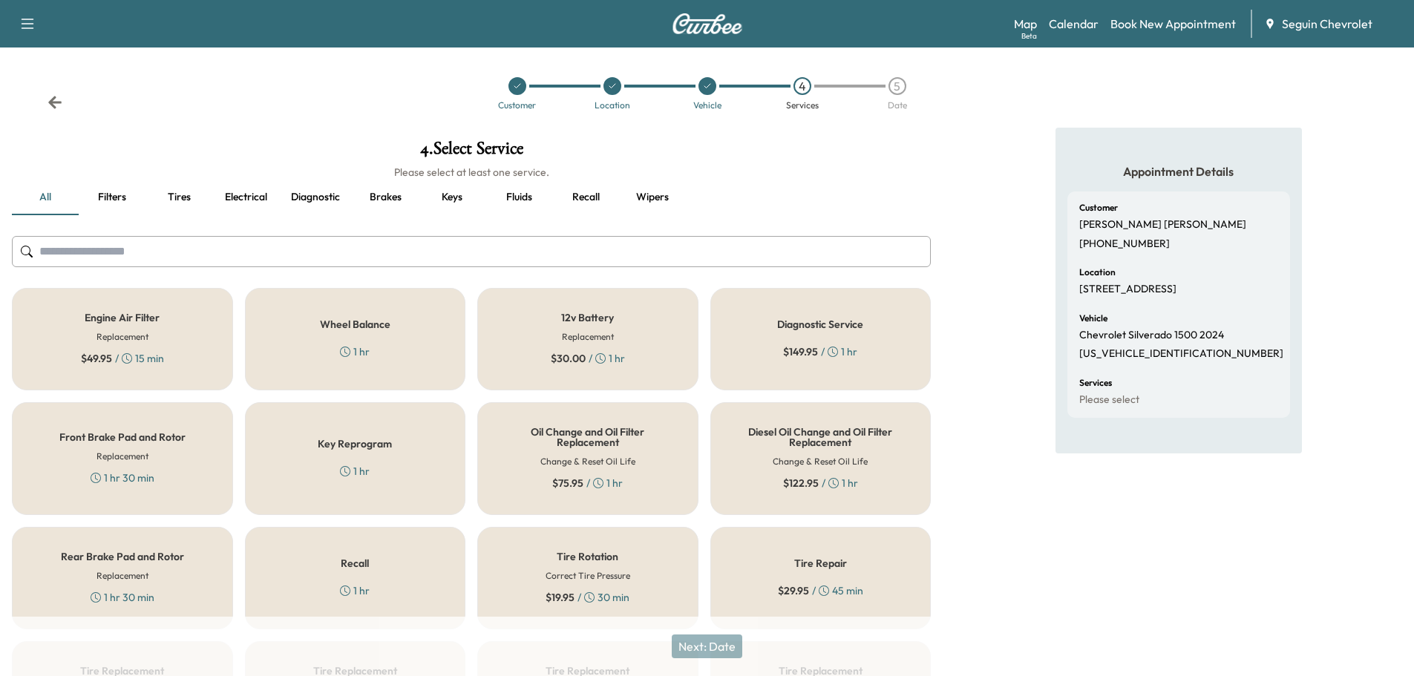
click at [408, 593] on div "Recall 1 hr" at bounding box center [355, 578] width 221 height 102
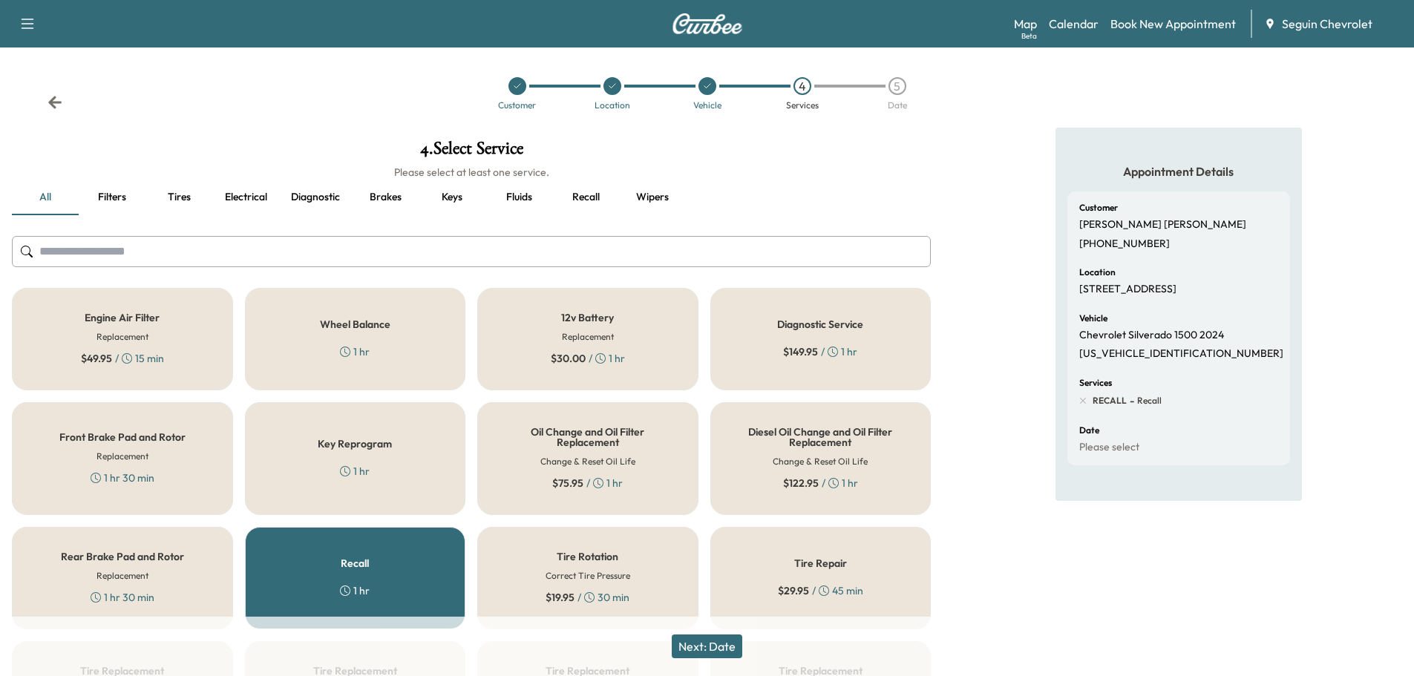
click at [732, 643] on button "Next: Date" at bounding box center [707, 647] width 71 height 24
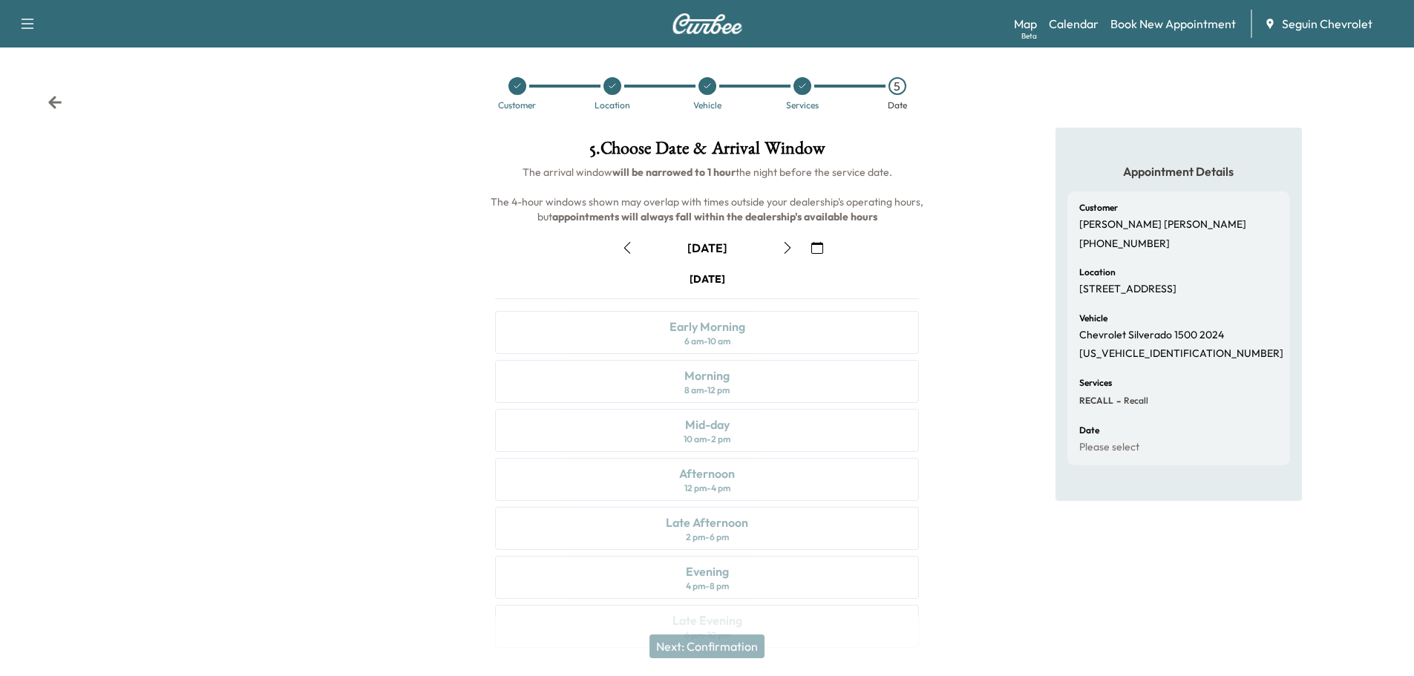
click at [813, 242] on icon "button" at bounding box center [817, 248] width 12 height 12
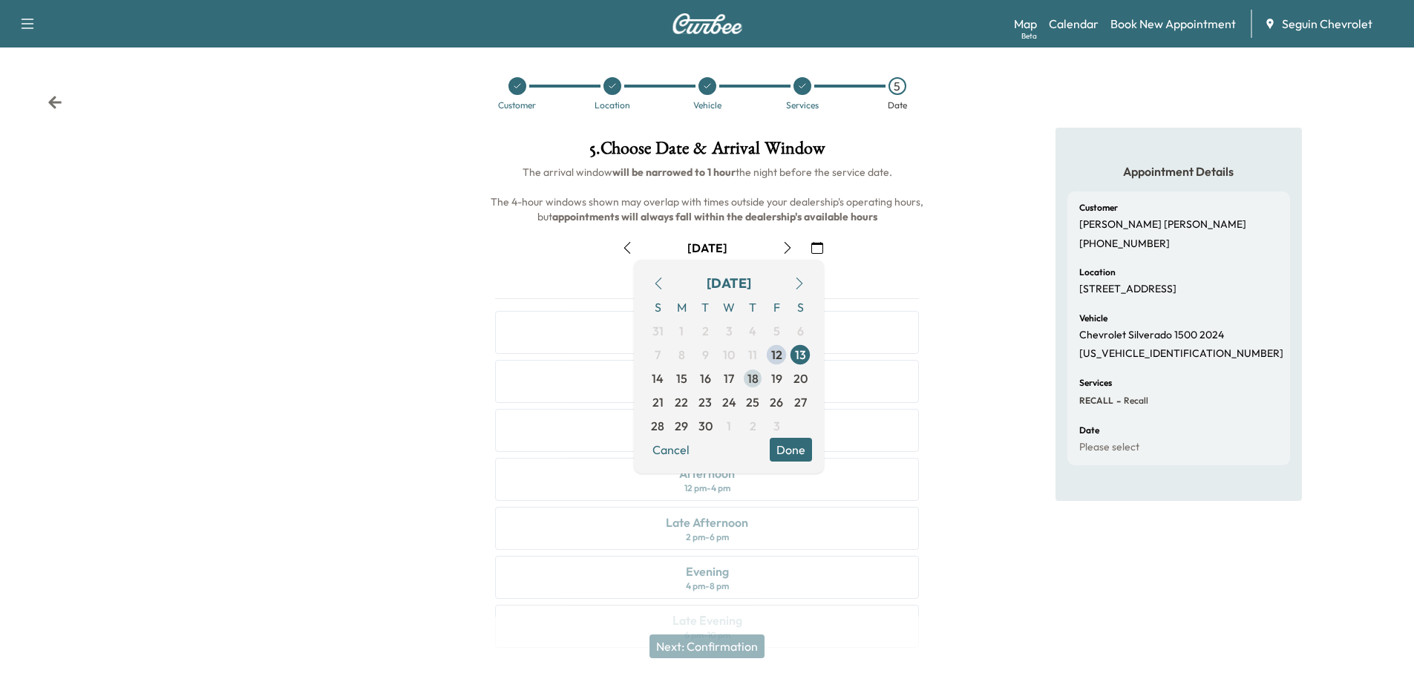
click at [752, 377] on span "18" at bounding box center [752, 379] width 11 height 18
click at [793, 452] on button "Done" at bounding box center [791, 450] width 42 height 24
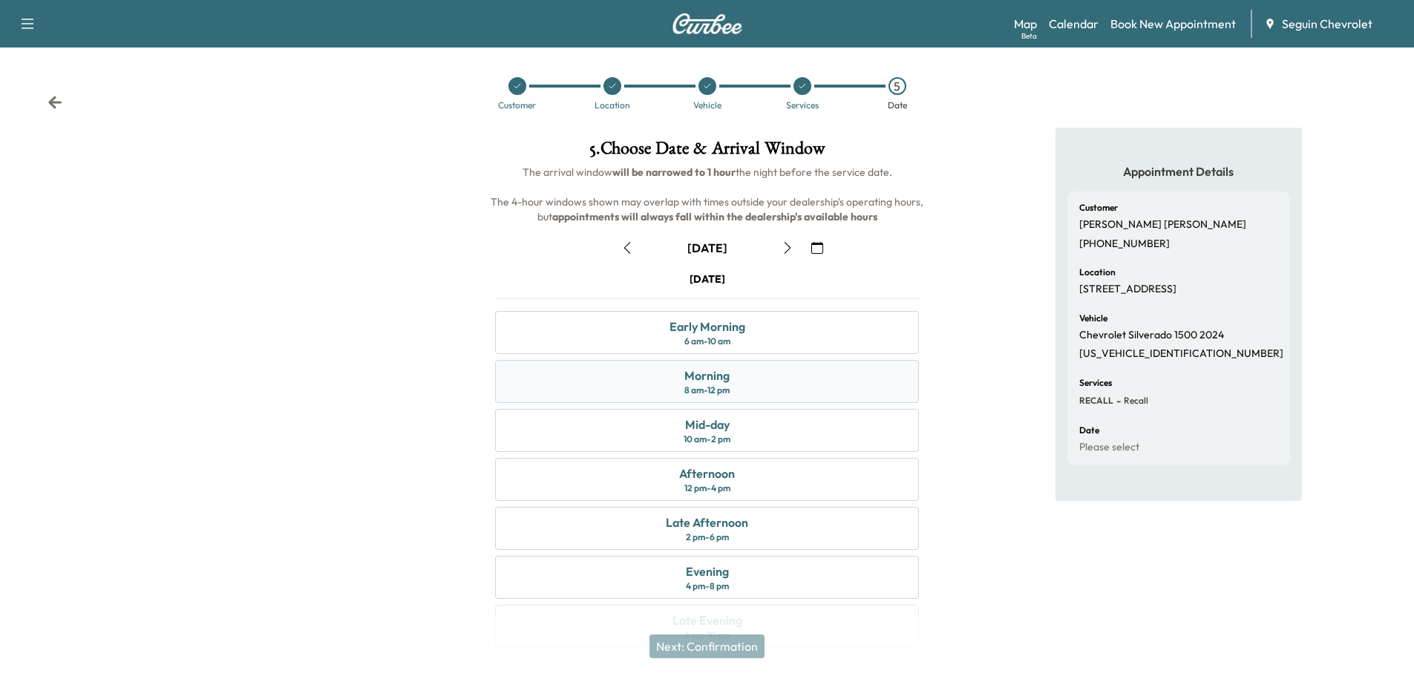
click at [721, 376] on div "Morning" at bounding box center [706, 376] width 45 height 18
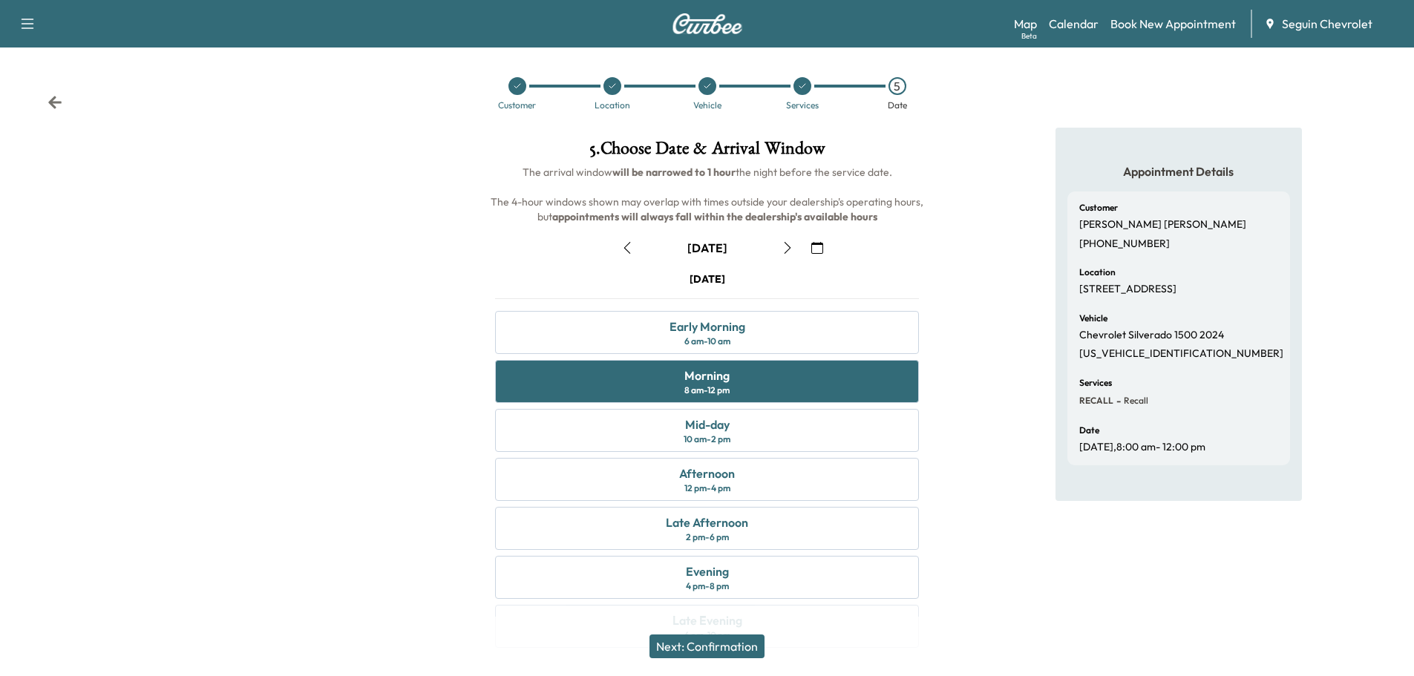
click at [746, 645] on button "Next: Confirmation" at bounding box center [706, 647] width 115 height 24
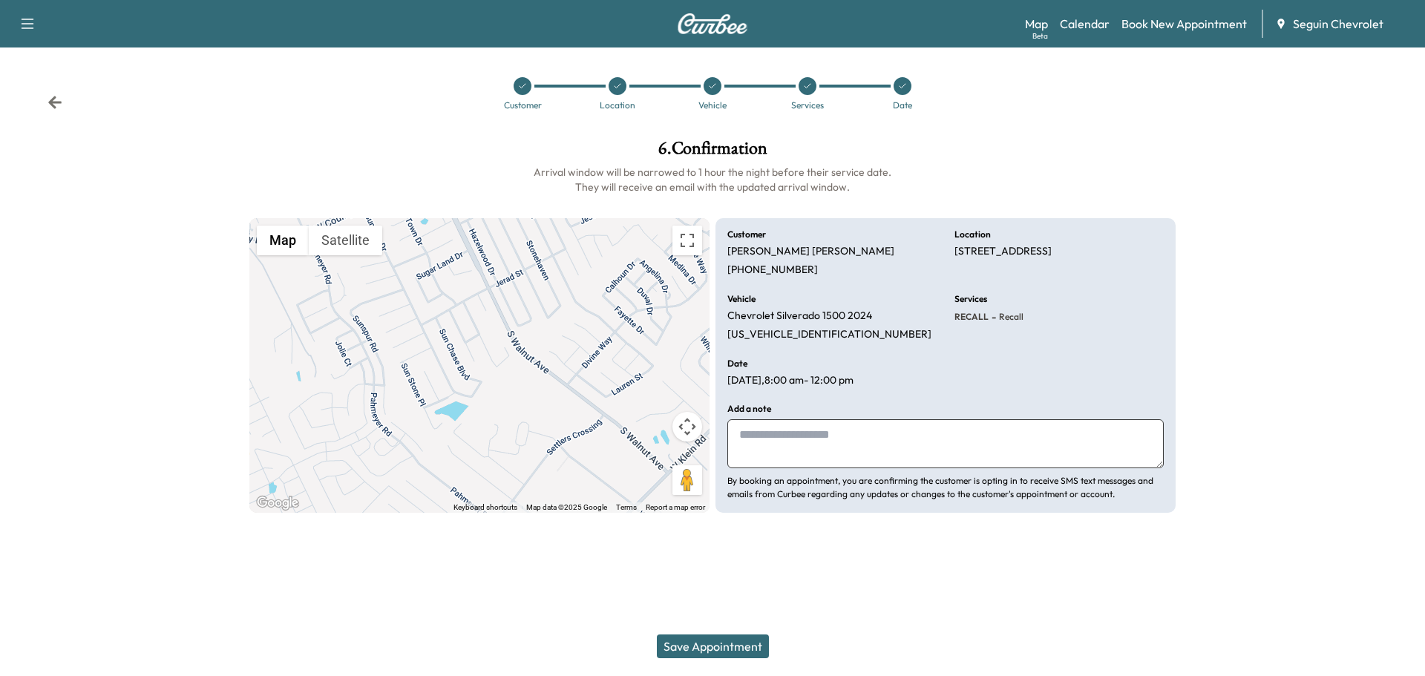
click at [761, 442] on textarea at bounding box center [945, 443] width 436 height 49
click at [1016, 435] on textarea "**********" at bounding box center [945, 443] width 436 height 49
click at [1151, 432] on textarea "**********" at bounding box center [945, 443] width 436 height 49
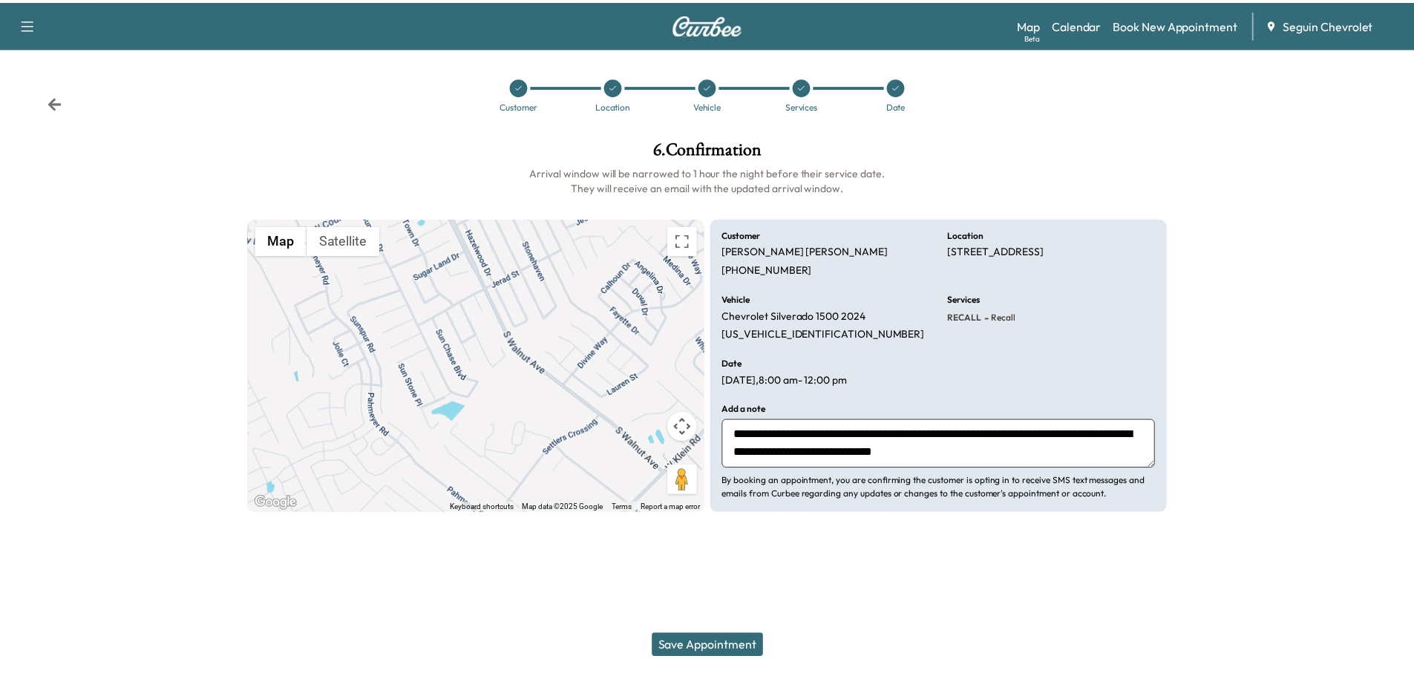
scroll to position [11, 0]
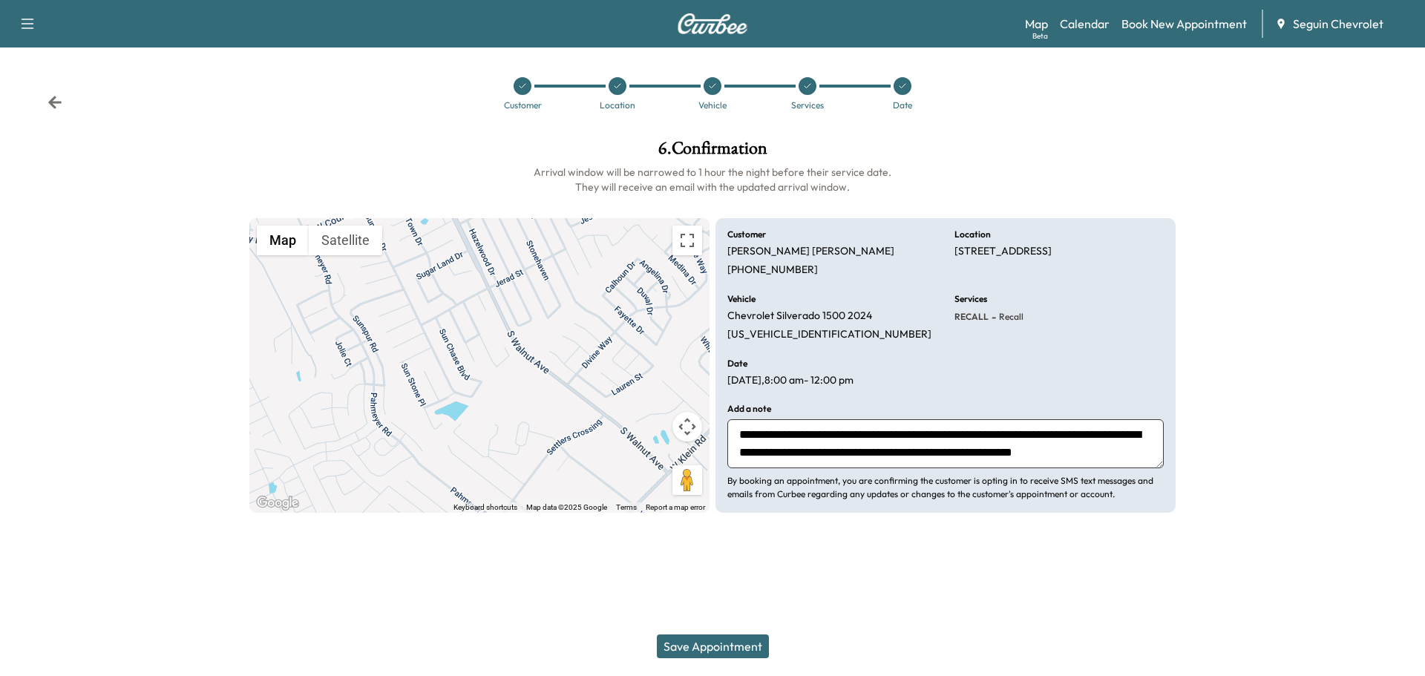
click at [850, 458] on textarea "**********" at bounding box center [945, 443] width 436 height 49
click at [1012, 459] on textarea "**********" at bounding box center [945, 443] width 436 height 49
type textarea "**********"
click at [722, 647] on button "Save Appointment" at bounding box center [713, 647] width 112 height 24
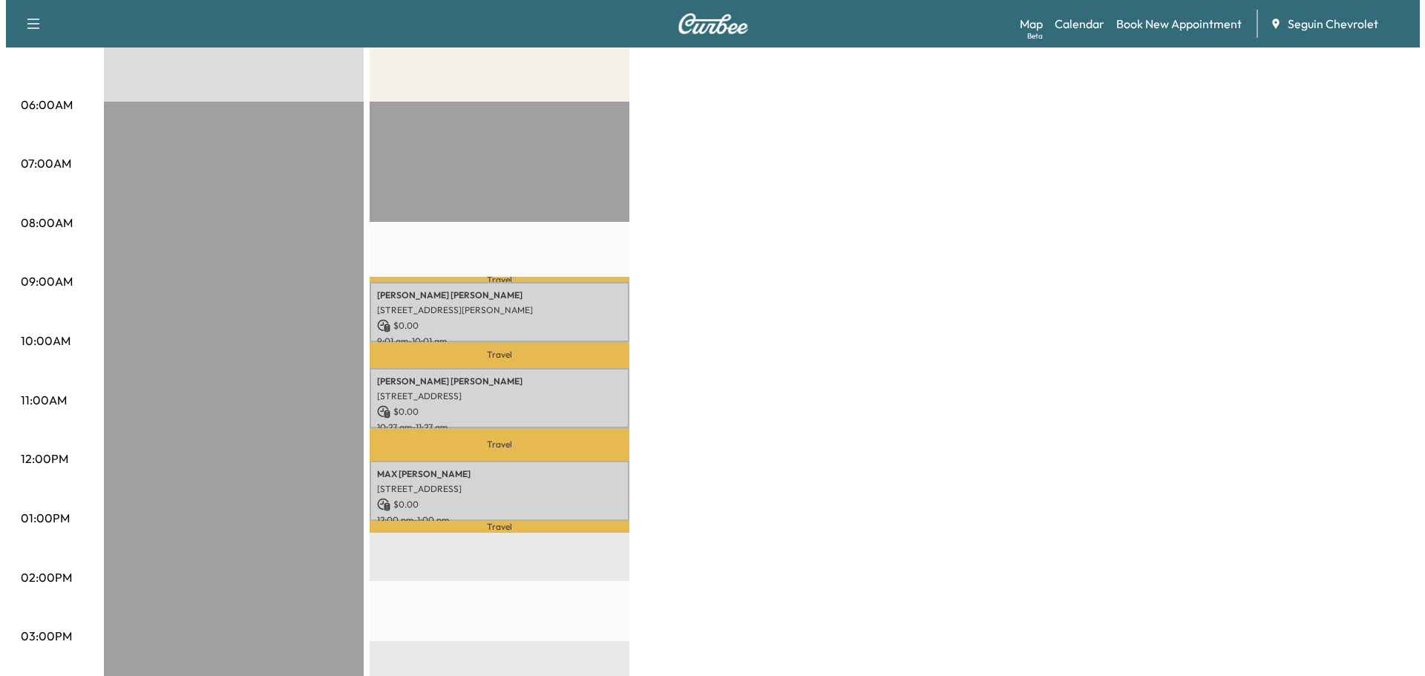
scroll to position [297, 0]
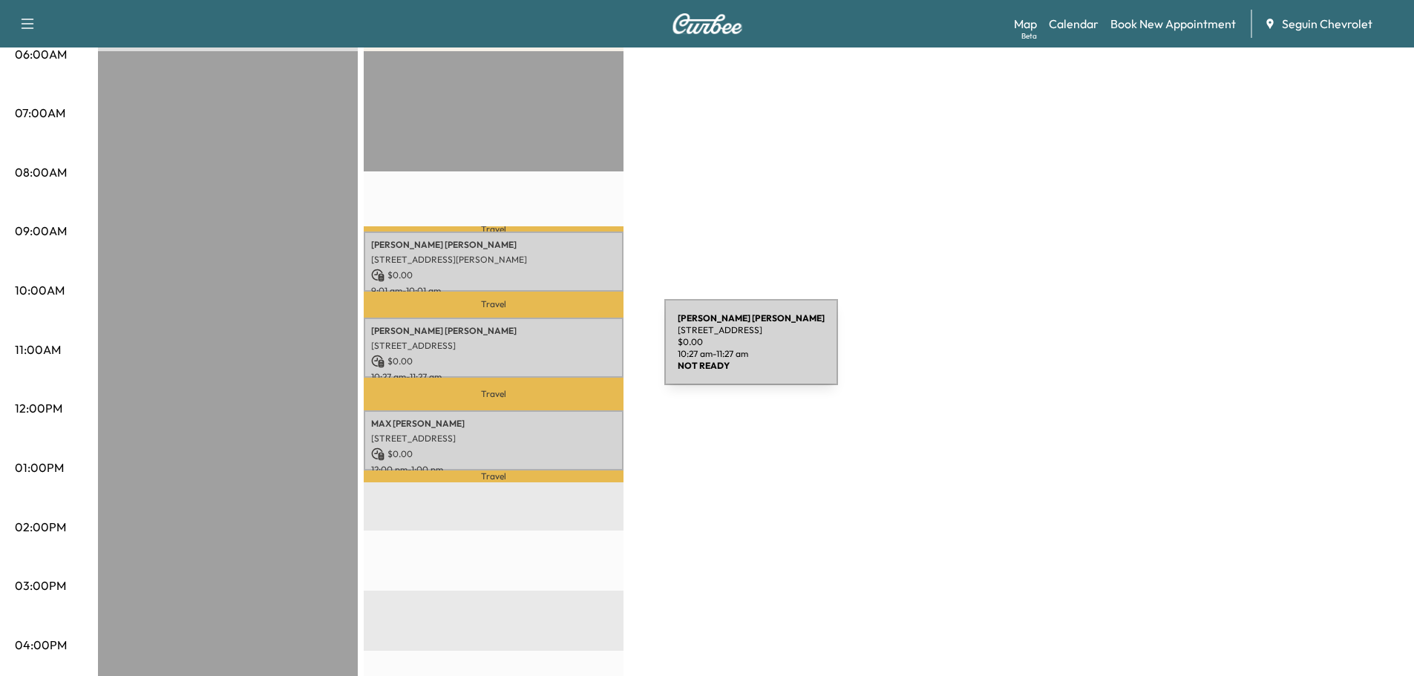
click at [553, 355] on p "$ 0.00" at bounding box center [493, 361] width 245 height 13
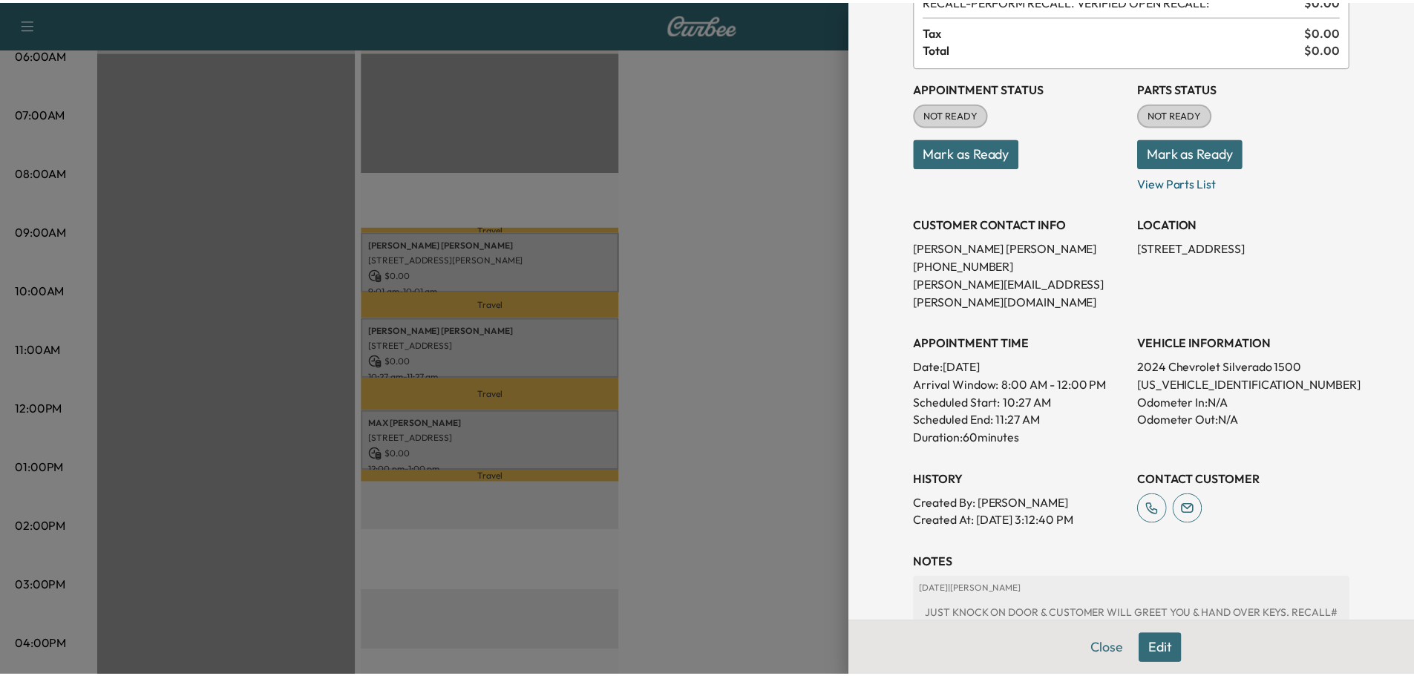
scroll to position [223, 0]
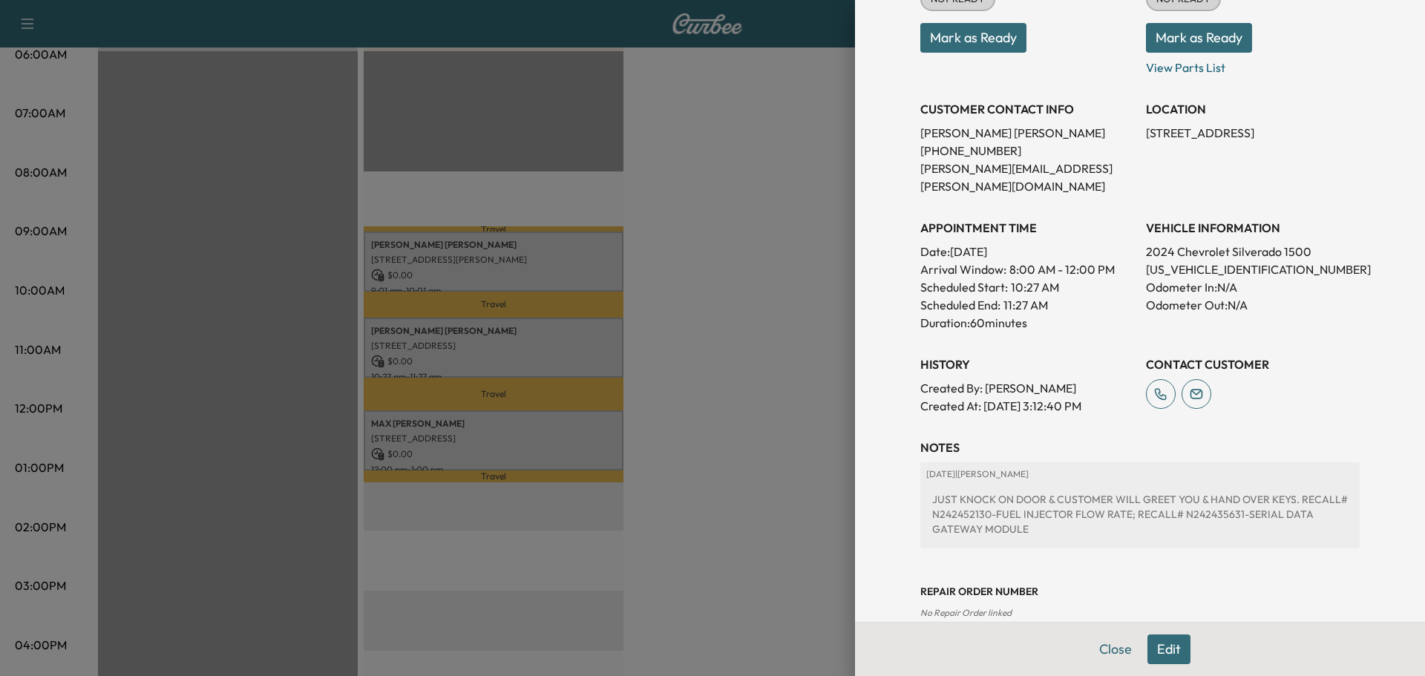
click at [722, 248] on div at bounding box center [712, 338] width 1425 height 676
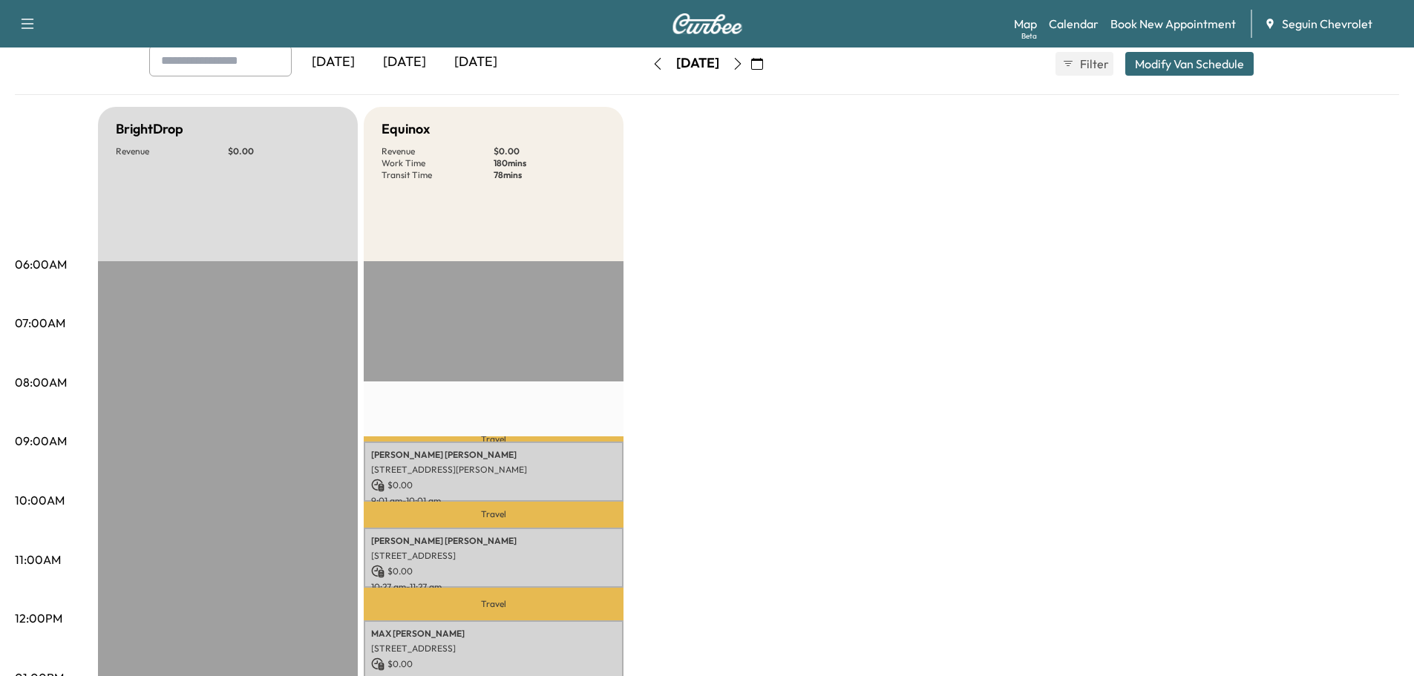
scroll to position [0, 0]
